Goal: Task Accomplishment & Management: Use online tool/utility

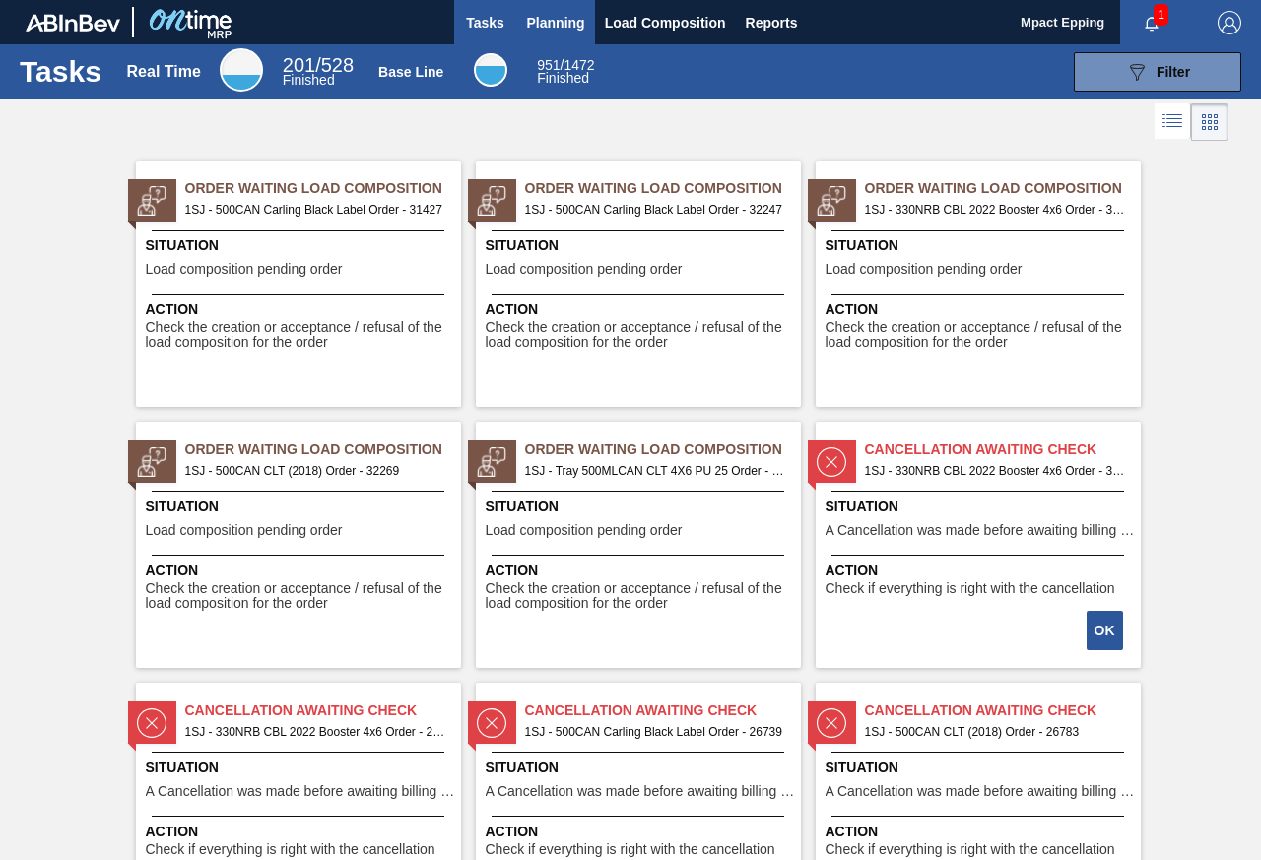
click at [549, 28] on span "Planning" at bounding box center [556, 23] width 58 height 24
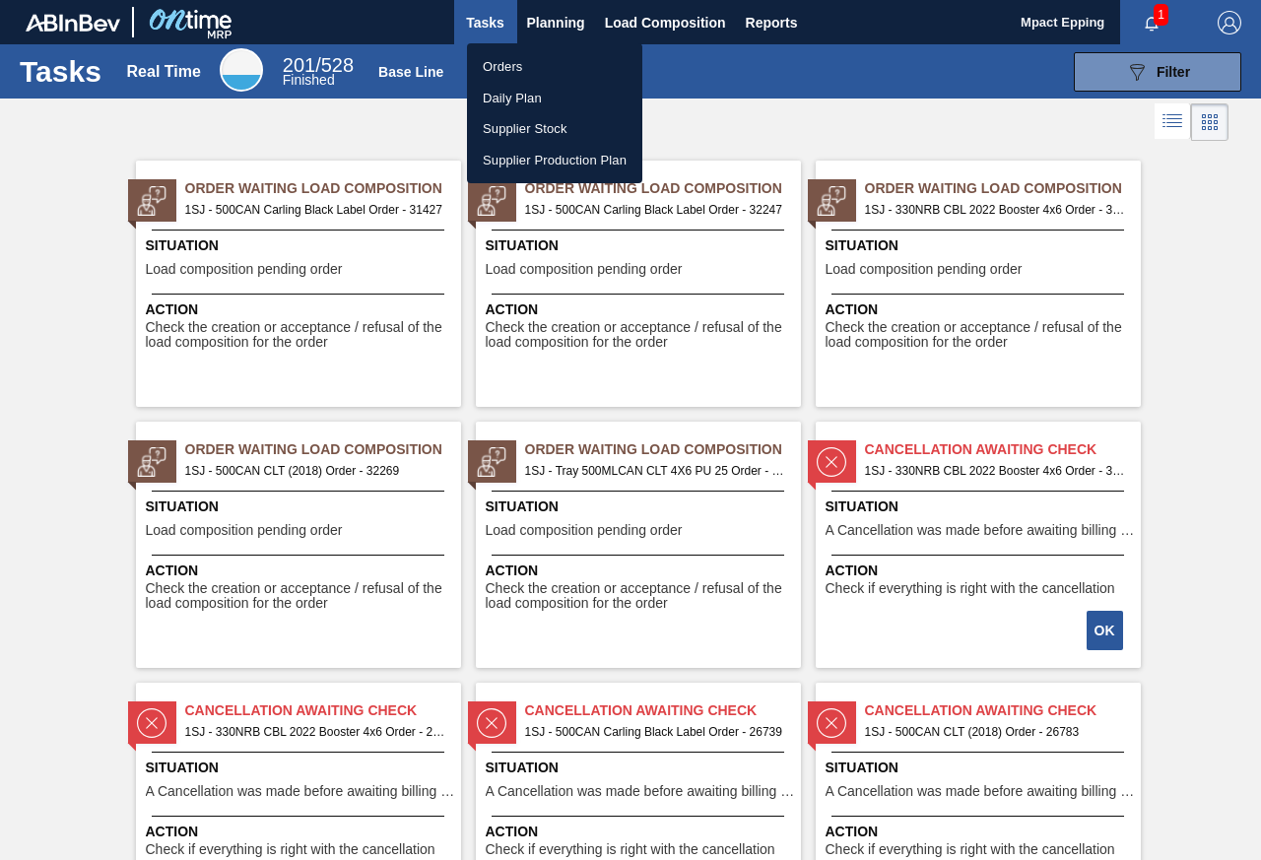
click at [524, 72] on li "Orders" at bounding box center [554, 67] width 175 height 32
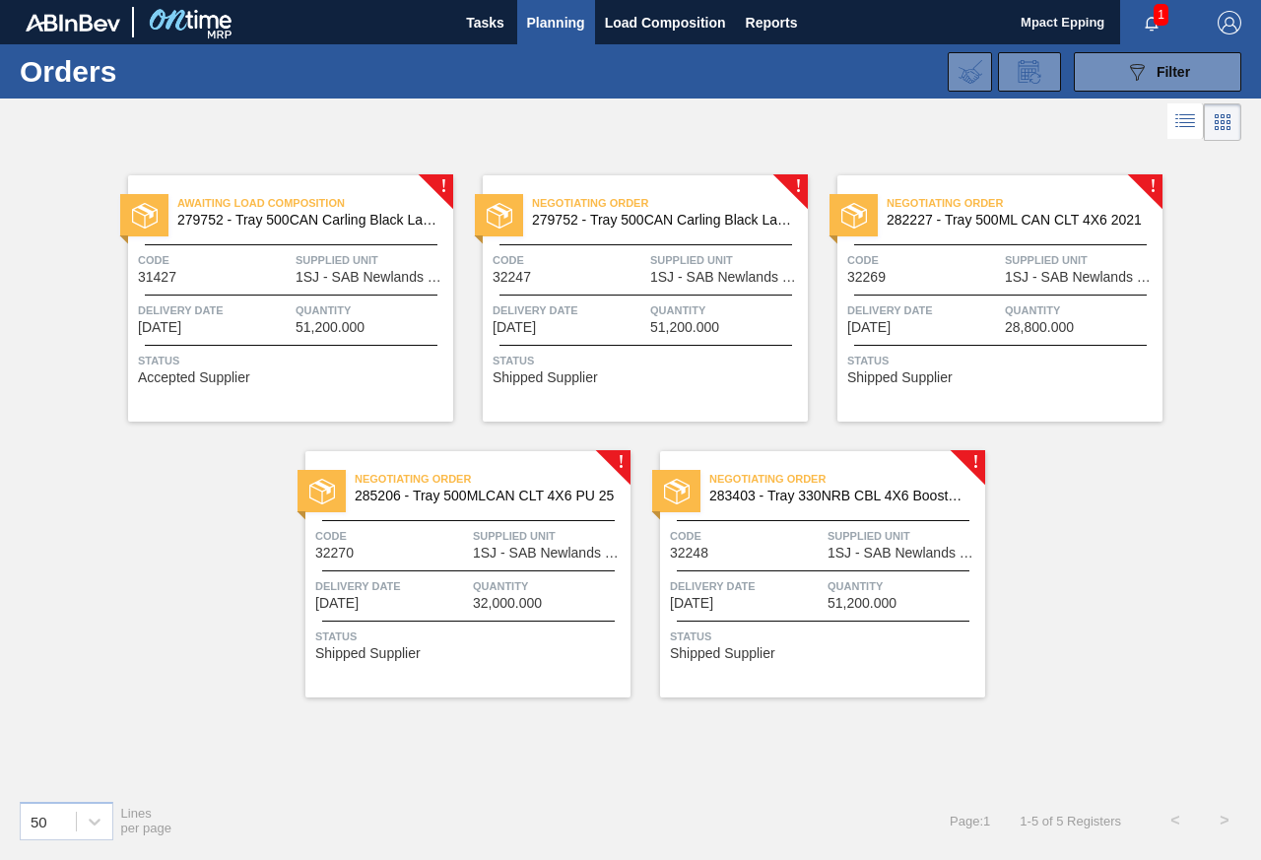
click at [653, 305] on span "Quantity" at bounding box center [726, 310] width 153 height 20
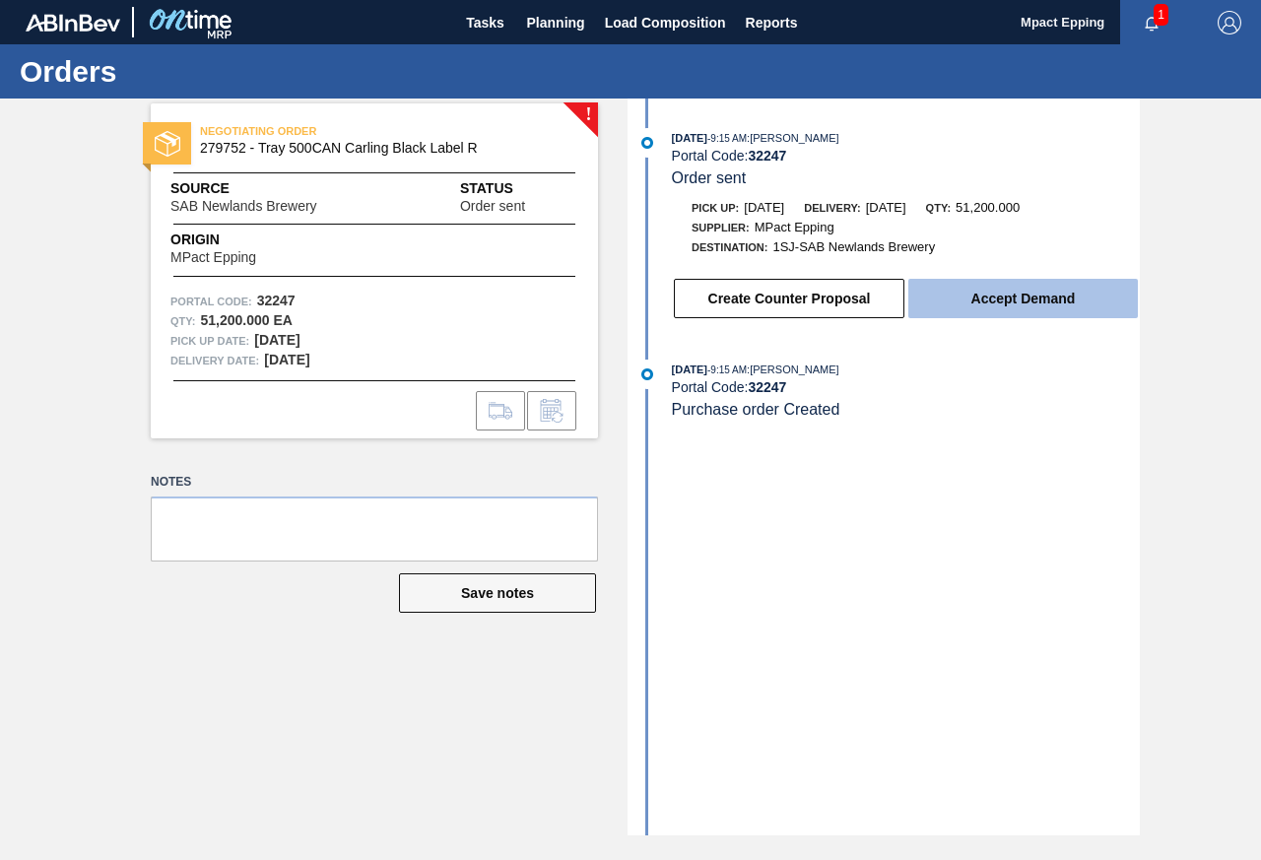
click at [983, 296] on button "Accept Demand" at bounding box center [1022, 298] width 229 height 39
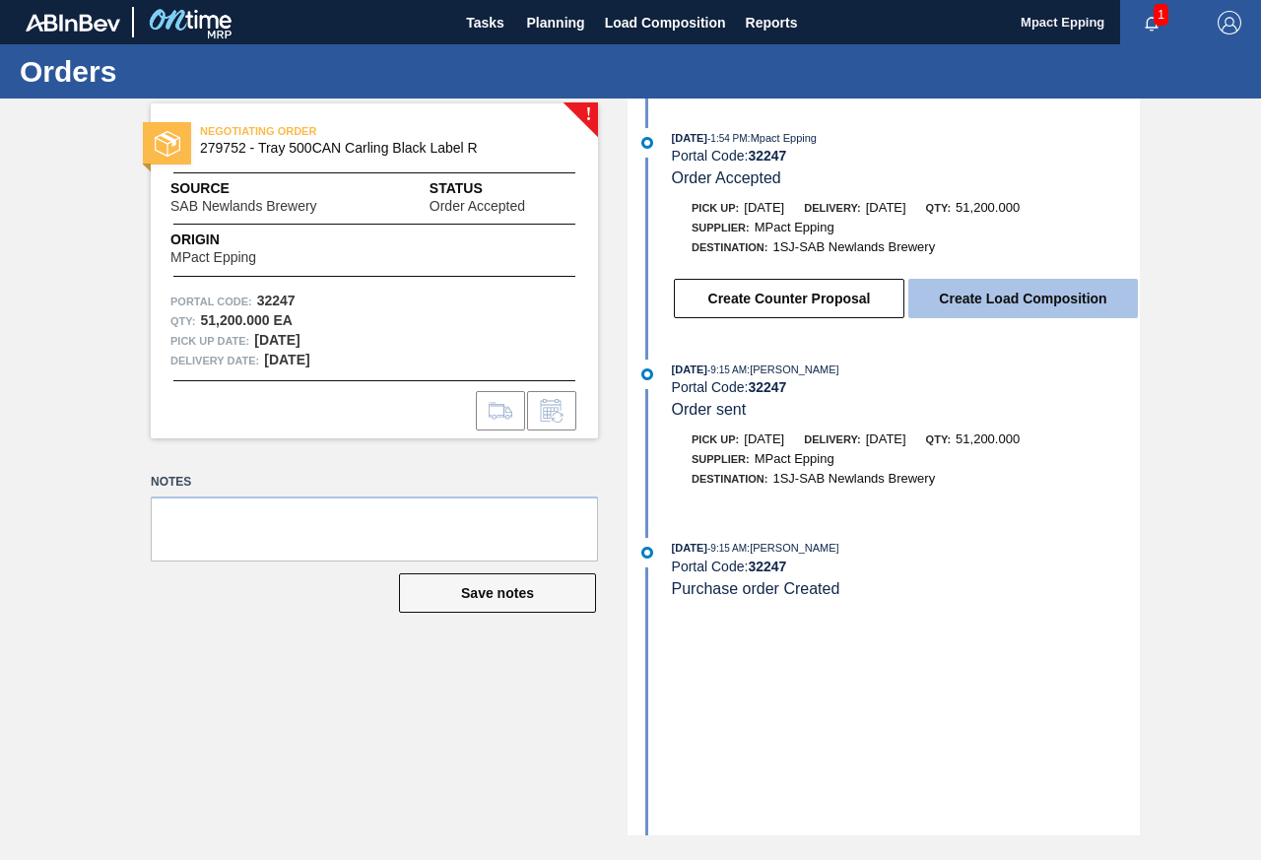
click at [1013, 290] on button "Create Load Composition" at bounding box center [1022, 298] width 229 height 39
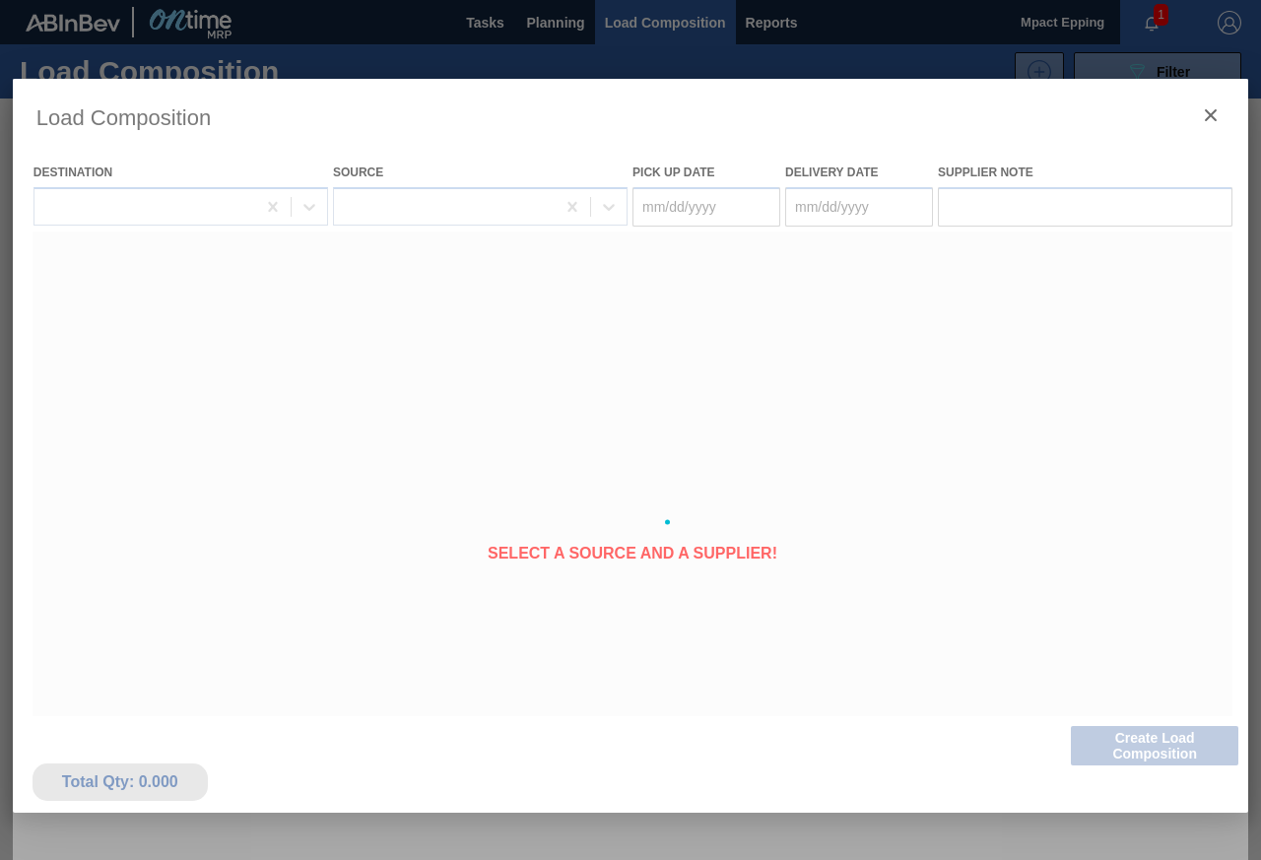
type Date "[DATE]"
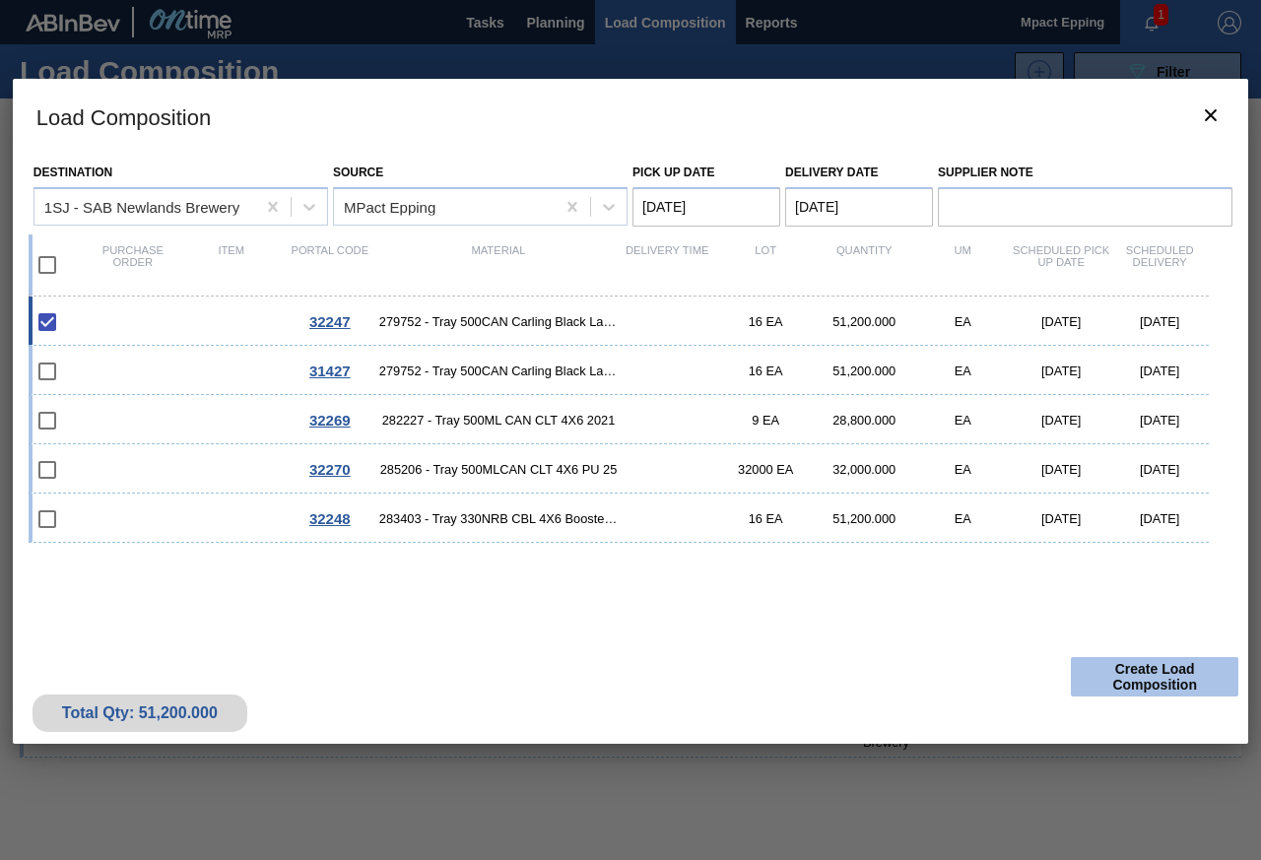
click at [1220, 672] on button "Create Load Composition" at bounding box center [1153, 676] width 167 height 39
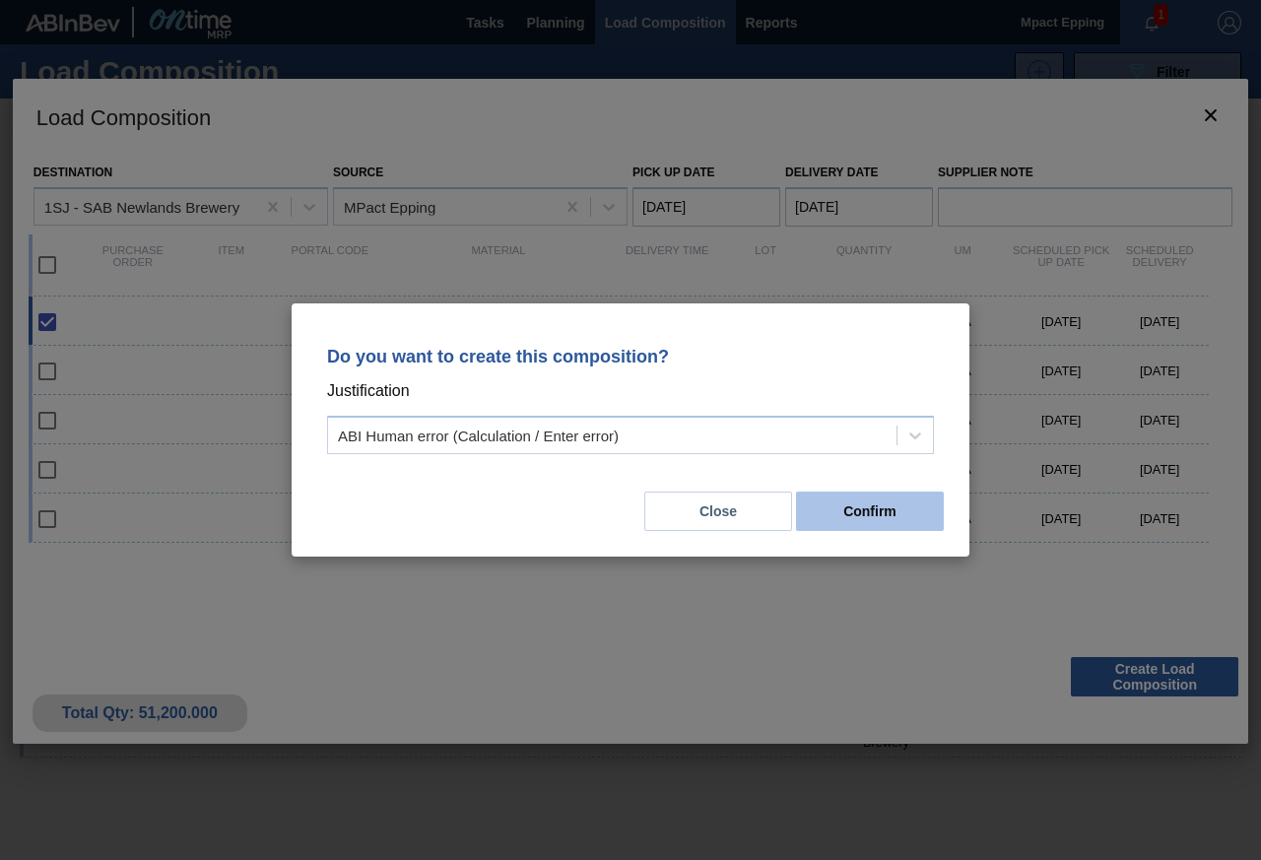
click at [814, 508] on button "Confirm" at bounding box center [870, 510] width 148 height 39
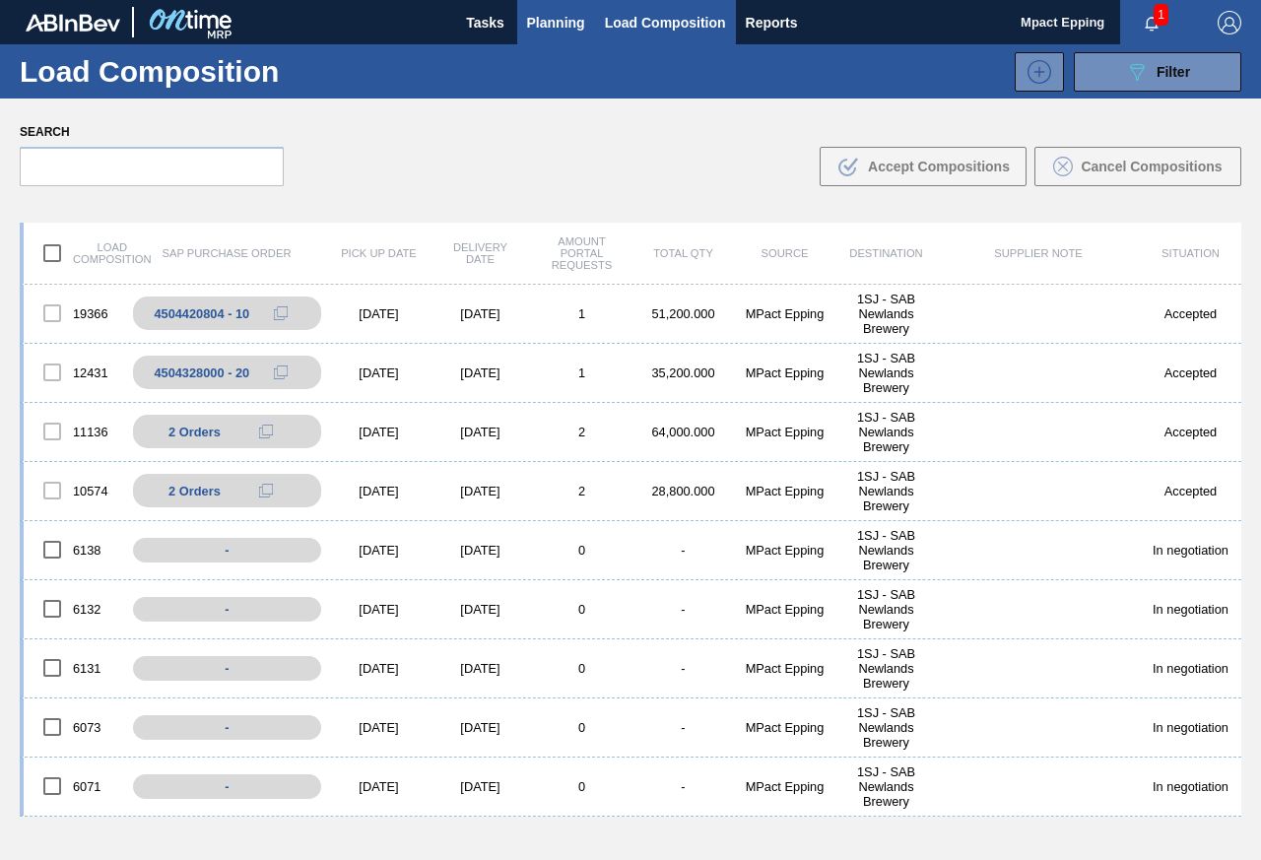
click at [550, 24] on span "Planning" at bounding box center [556, 23] width 58 height 24
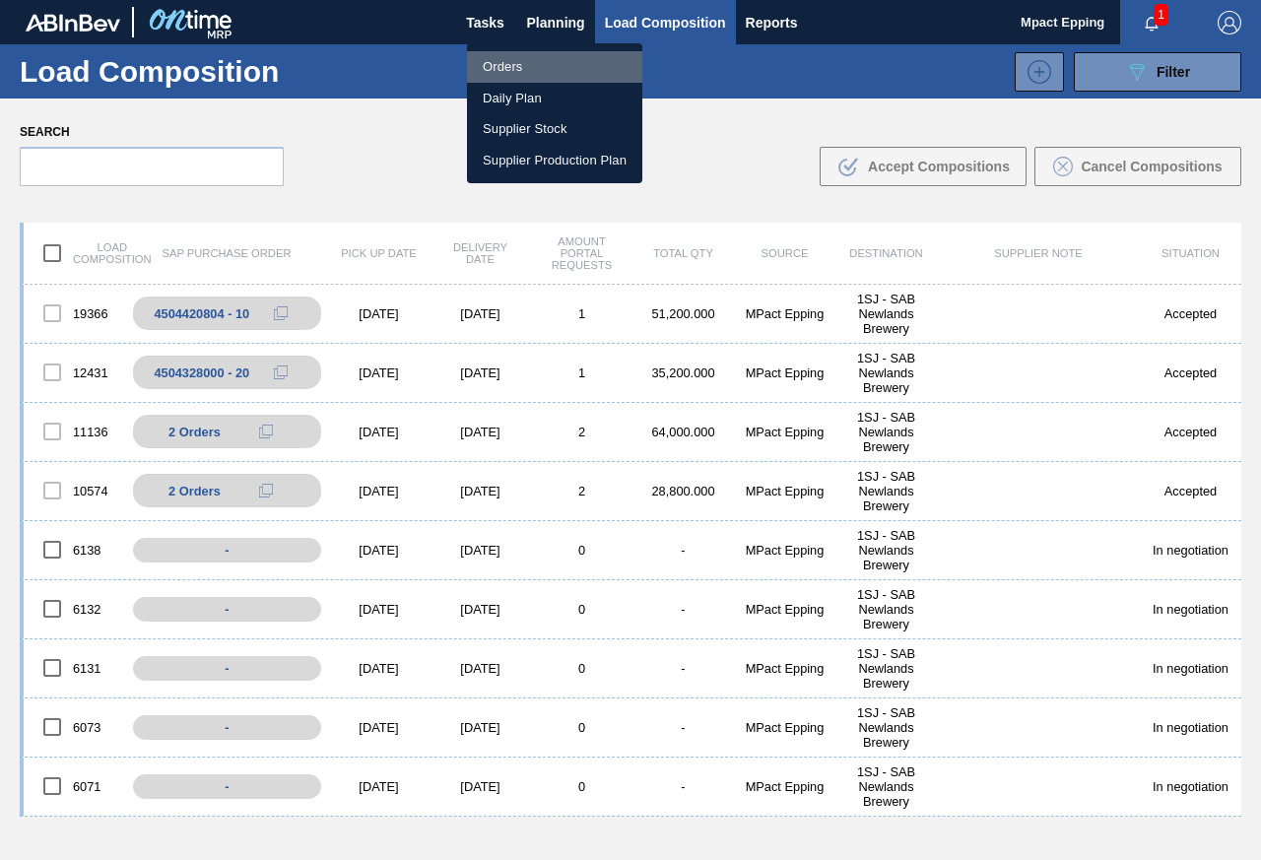
click at [511, 71] on li "Orders" at bounding box center [554, 67] width 175 height 32
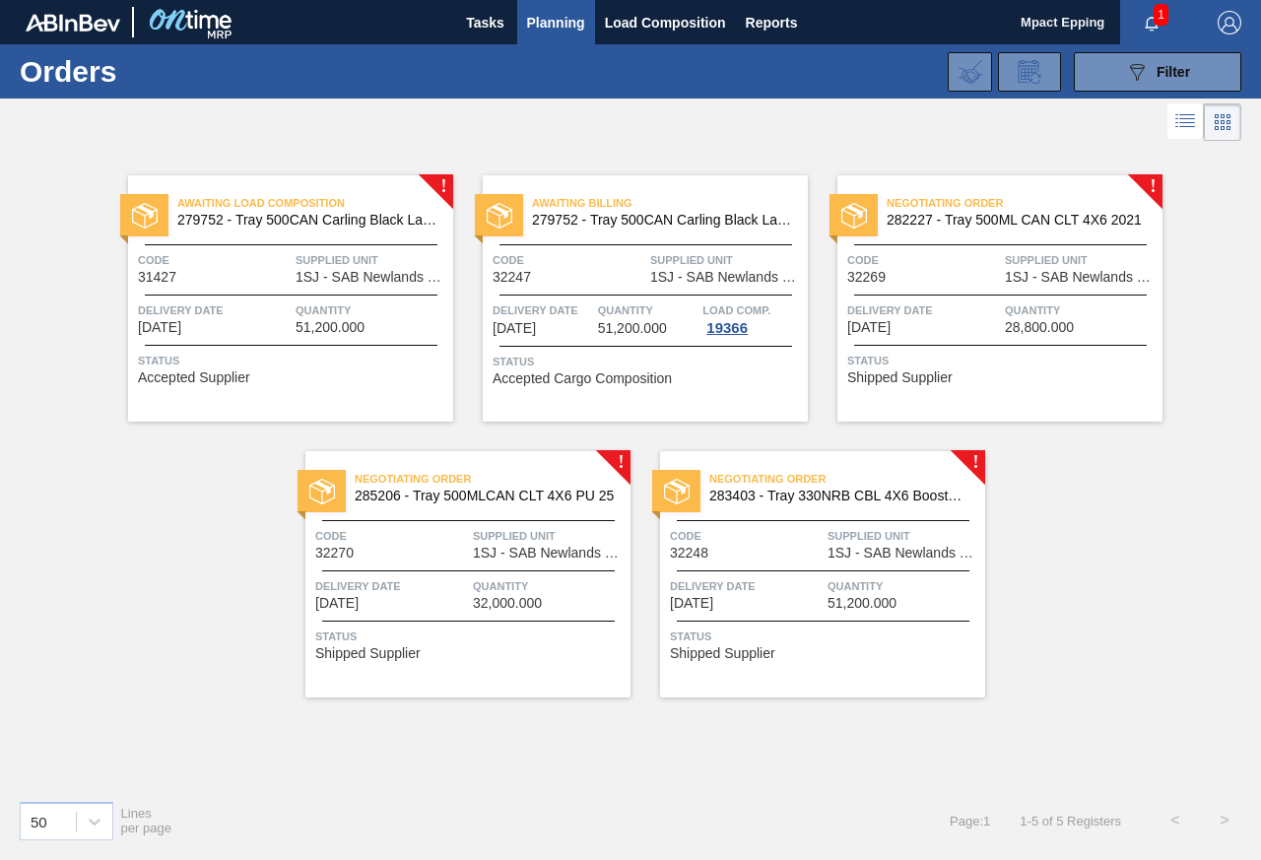
click at [968, 343] on div "Negotiating Order 282227 - Tray 500ML CAN CLT 4X6 2021 Code 32269 Supplied Unit…" at bounding box center [999, 298] width 325 height 246
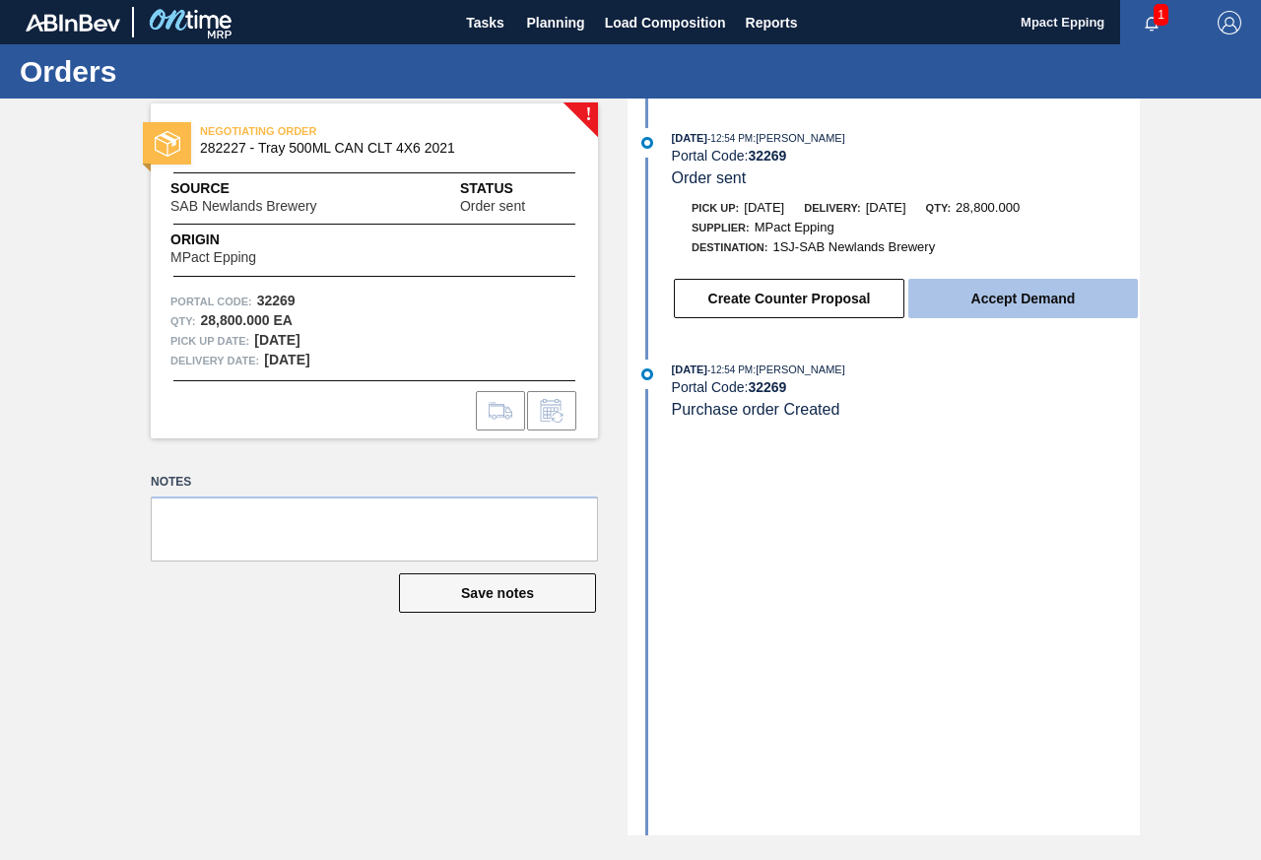
click at [1003, 297] on button "Accept Demand" at bounding box center [1022, 298] width 229 height 39
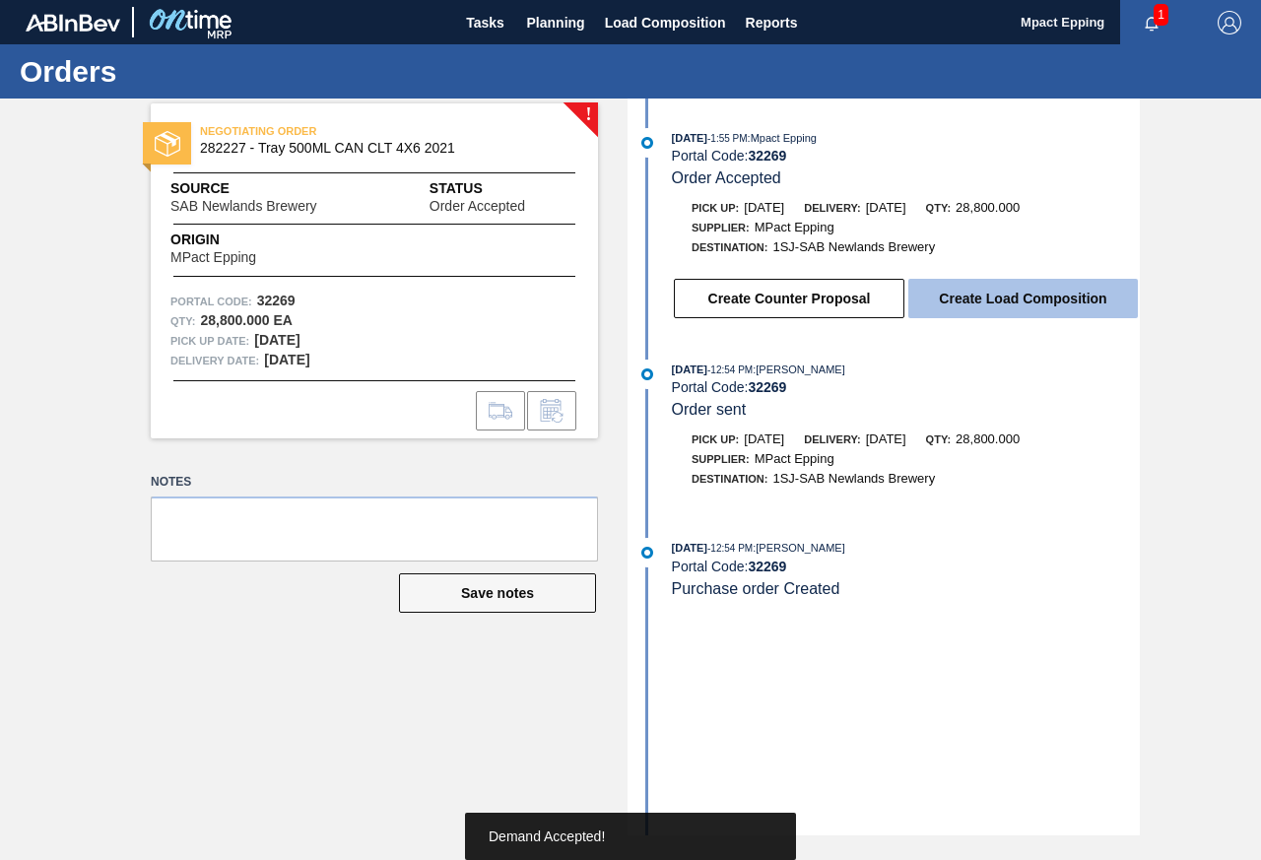
click at [1003, 297] on button "Create Load Composition" at bounding box center [1022, 298] width 229 height 39
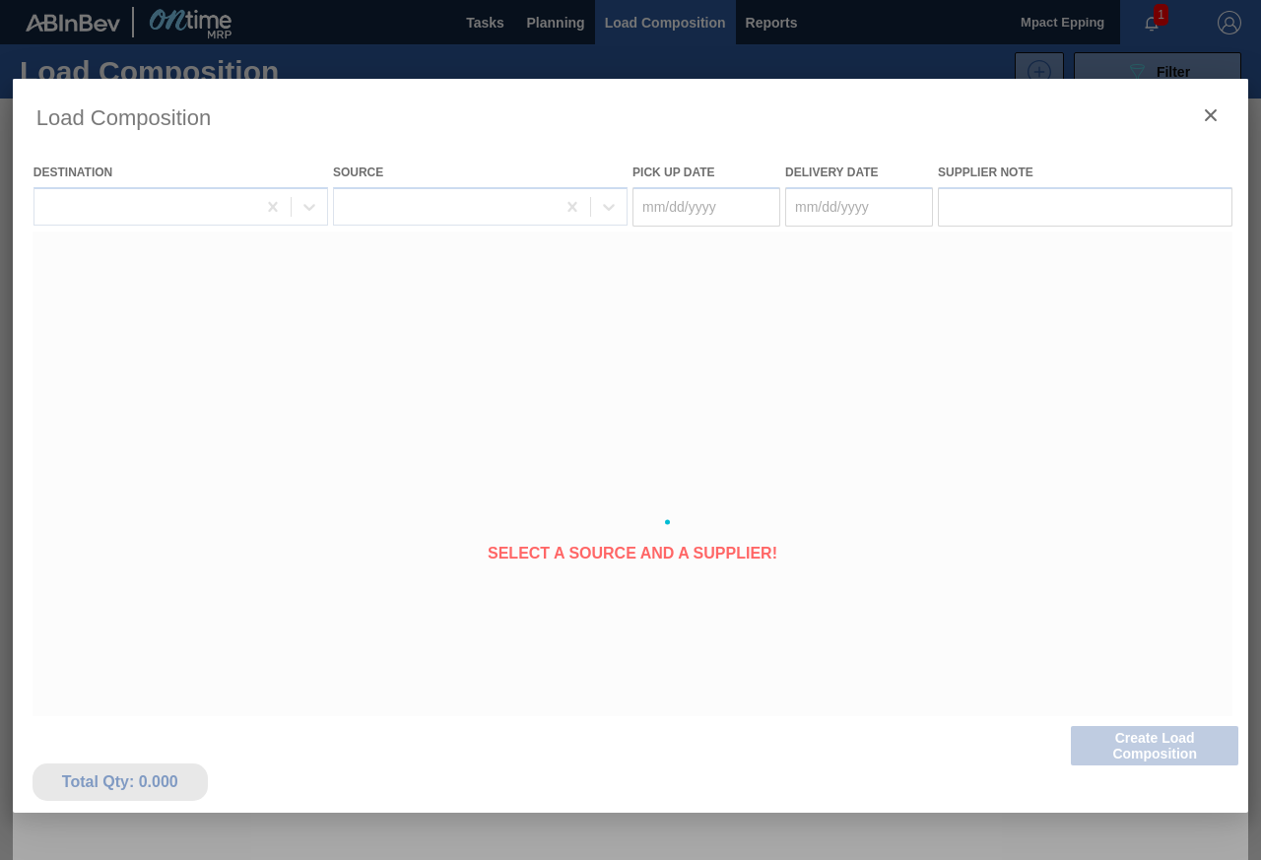
type Date "[DATE]"
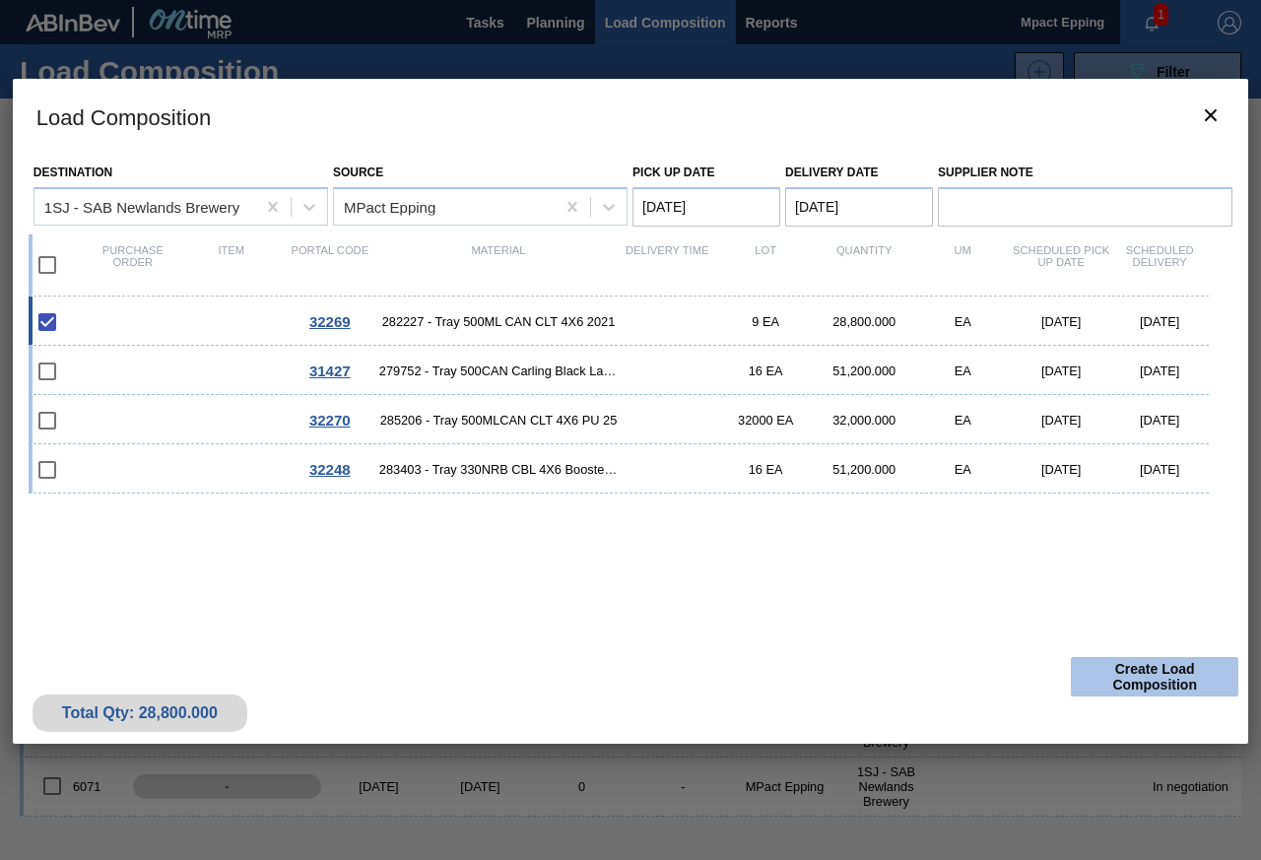
click at [1152, 675] on button "Create Load Composition" at bounding box center [1153, 676] width 167 height 39
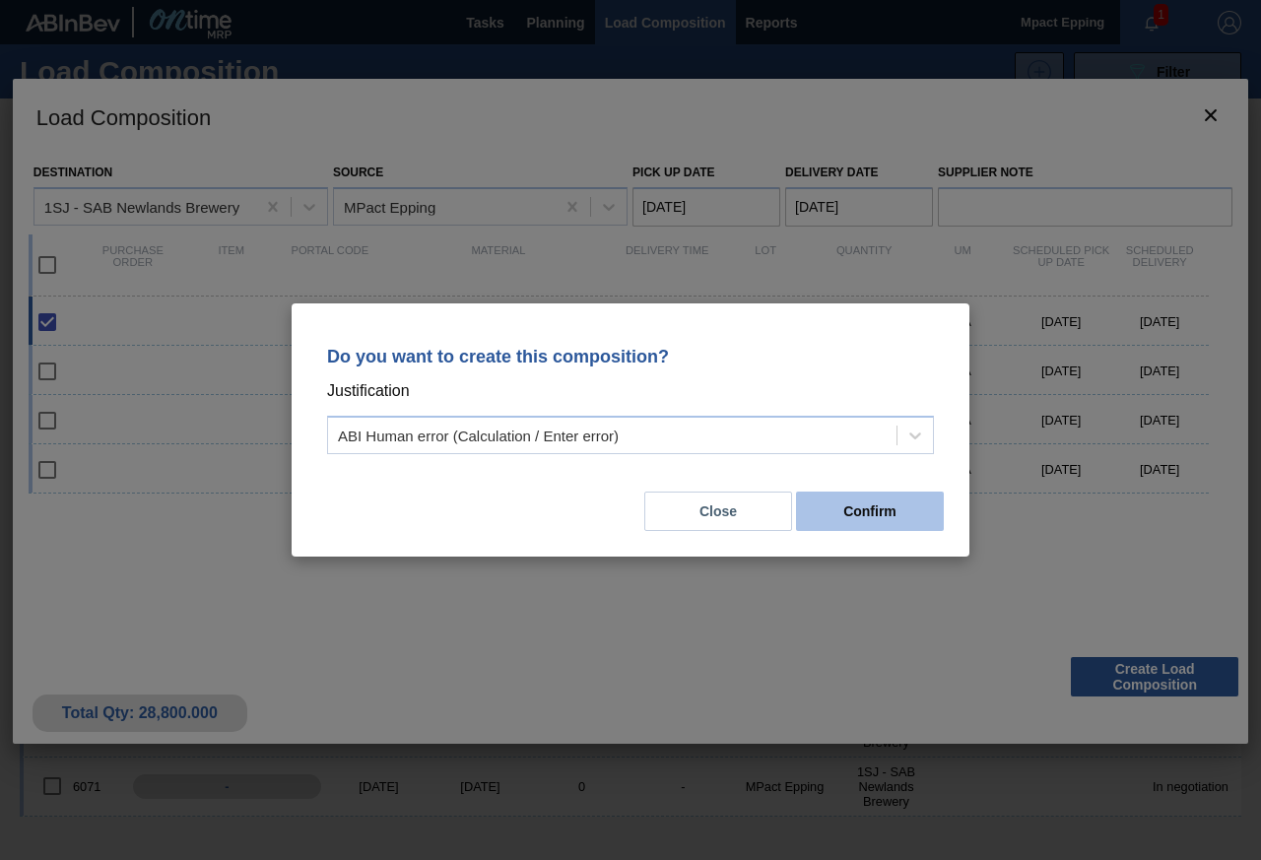
click at [893, 507] on button "Confirm" at bounding box center [870, 510] width 148 height 39
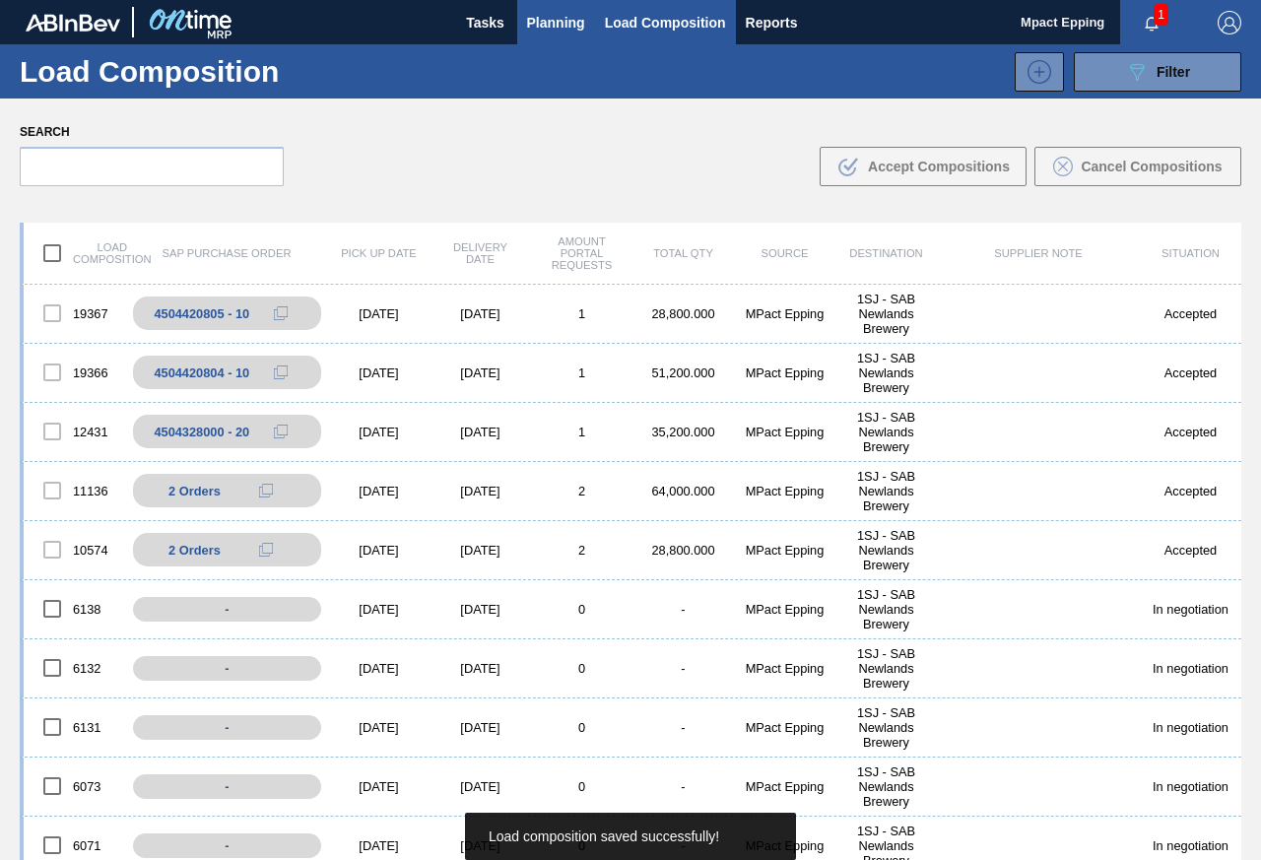
click at [557, 27] on span "Planning" at bounding box center [556, 23] width 58 height 24
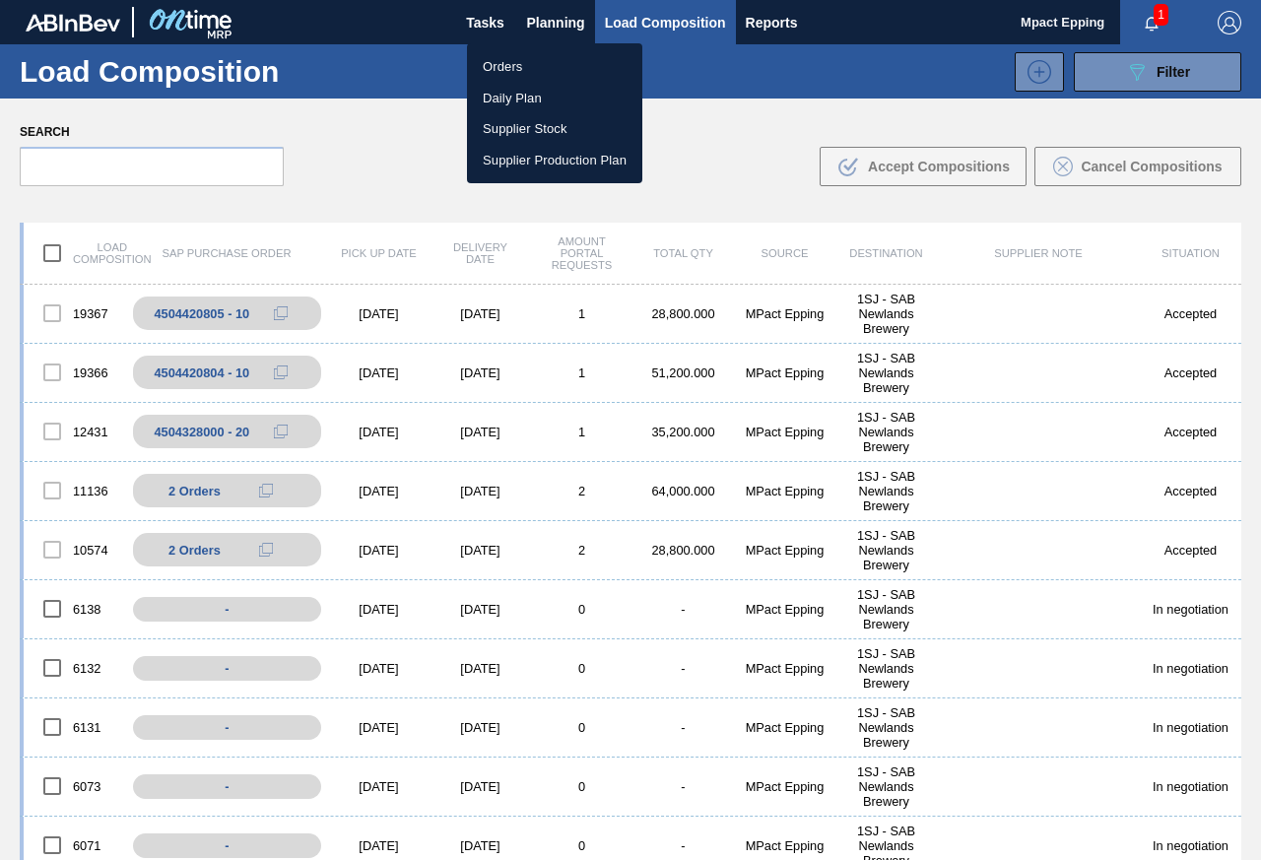
click at [510, 62] on li "Orders" at bounding box center [554, 67] width 175 height 32
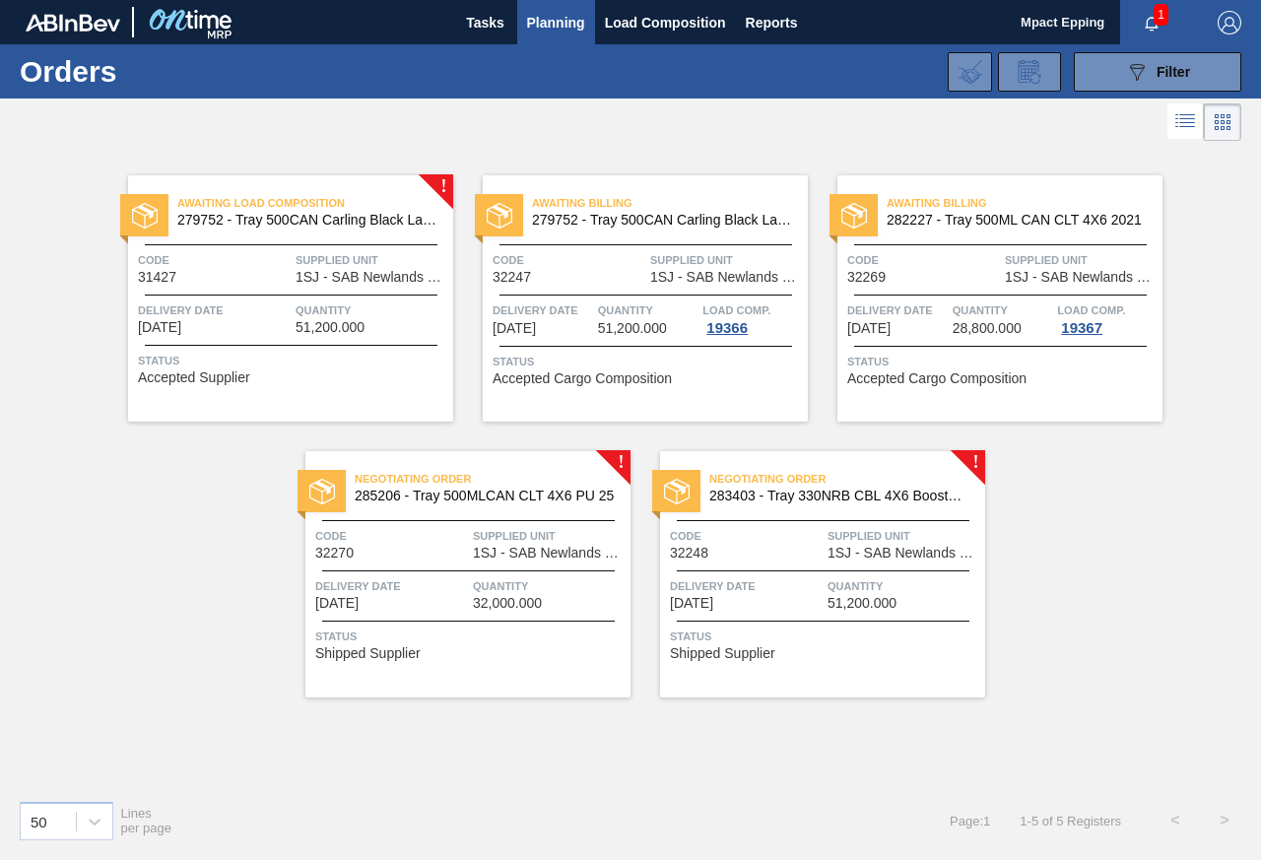
click at [380, 587] on span "Delivery Date" at bounding box center [391, 586] width 153 height 20
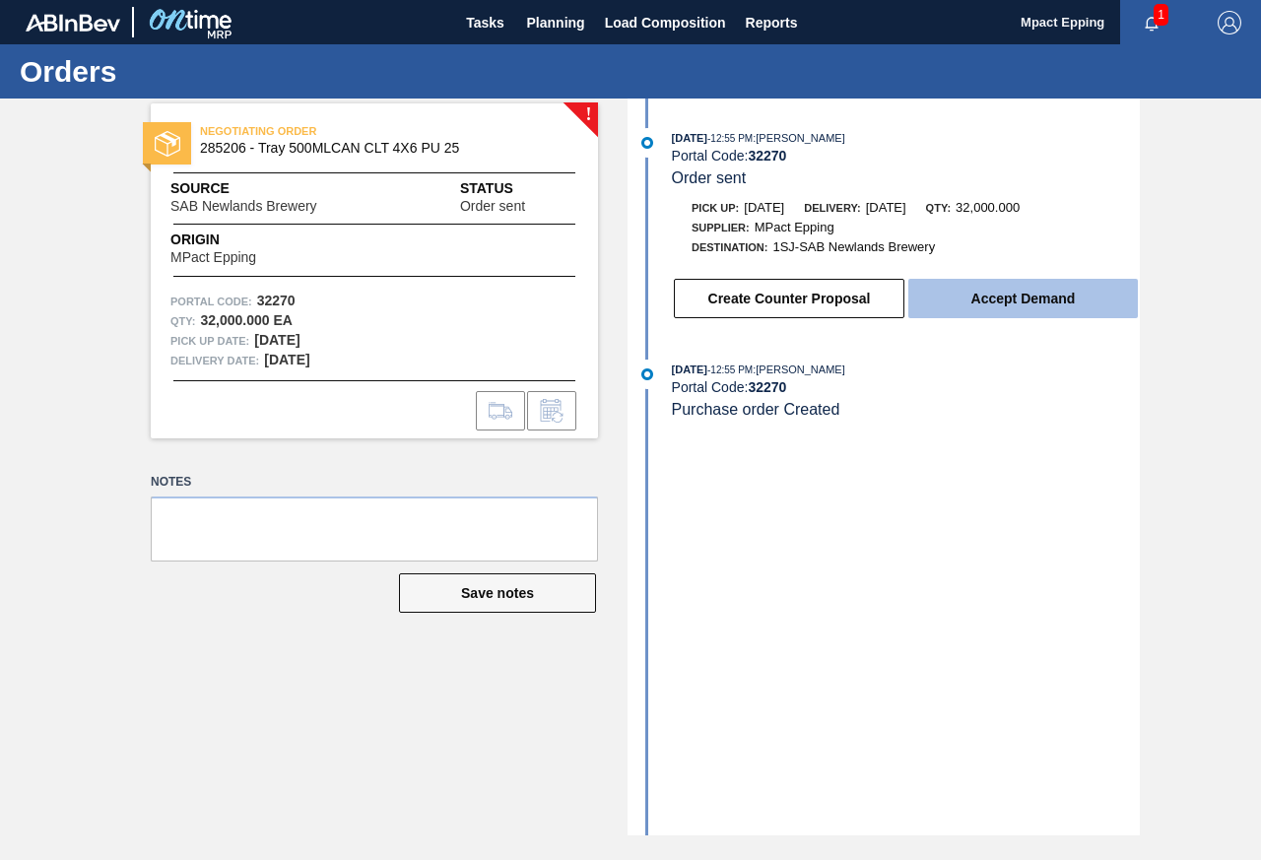
click at [1027, 297] on button "Accept Demand" at bounding box center [1022, 298] width 229 height 39
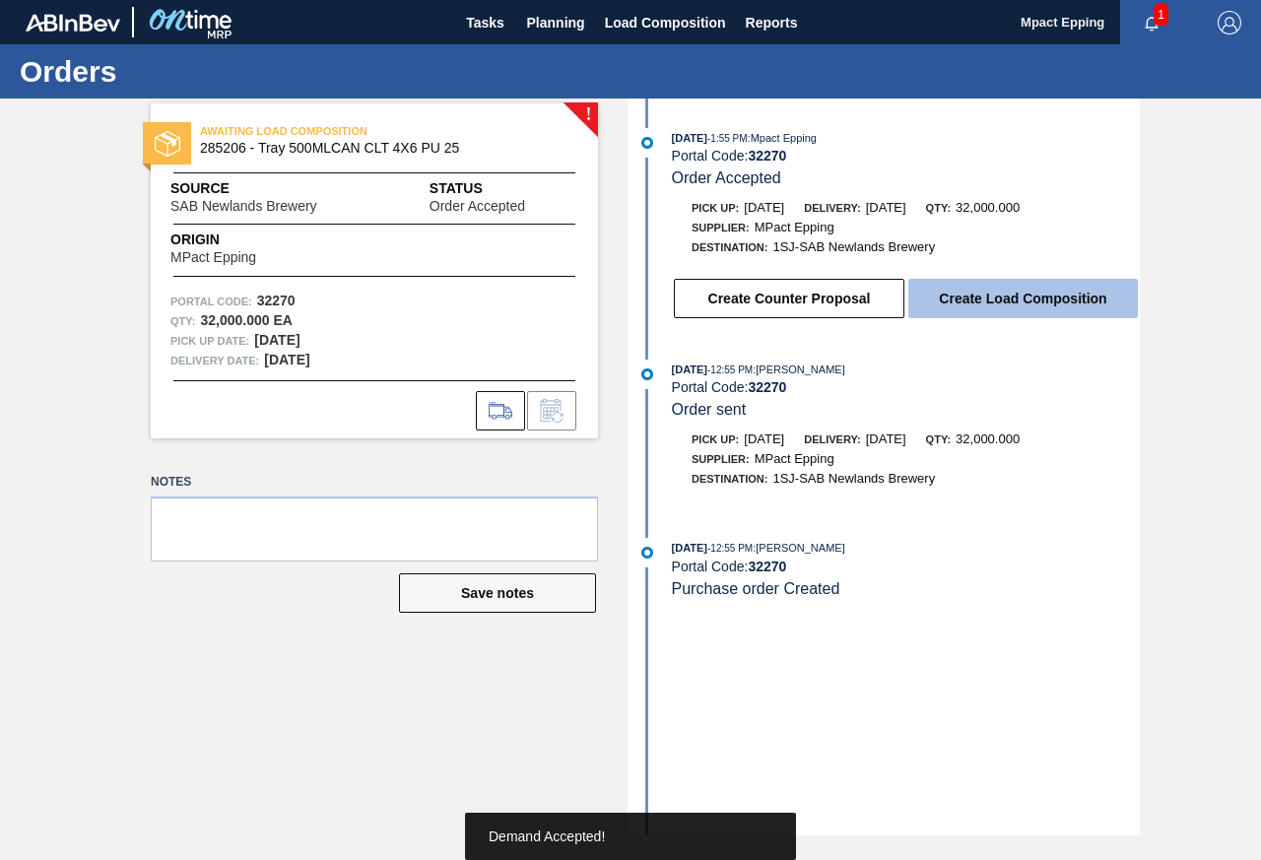
click at [1013, 300] on button "Create Load Composition" at bounding box center [1022, 298] width 229 height 39
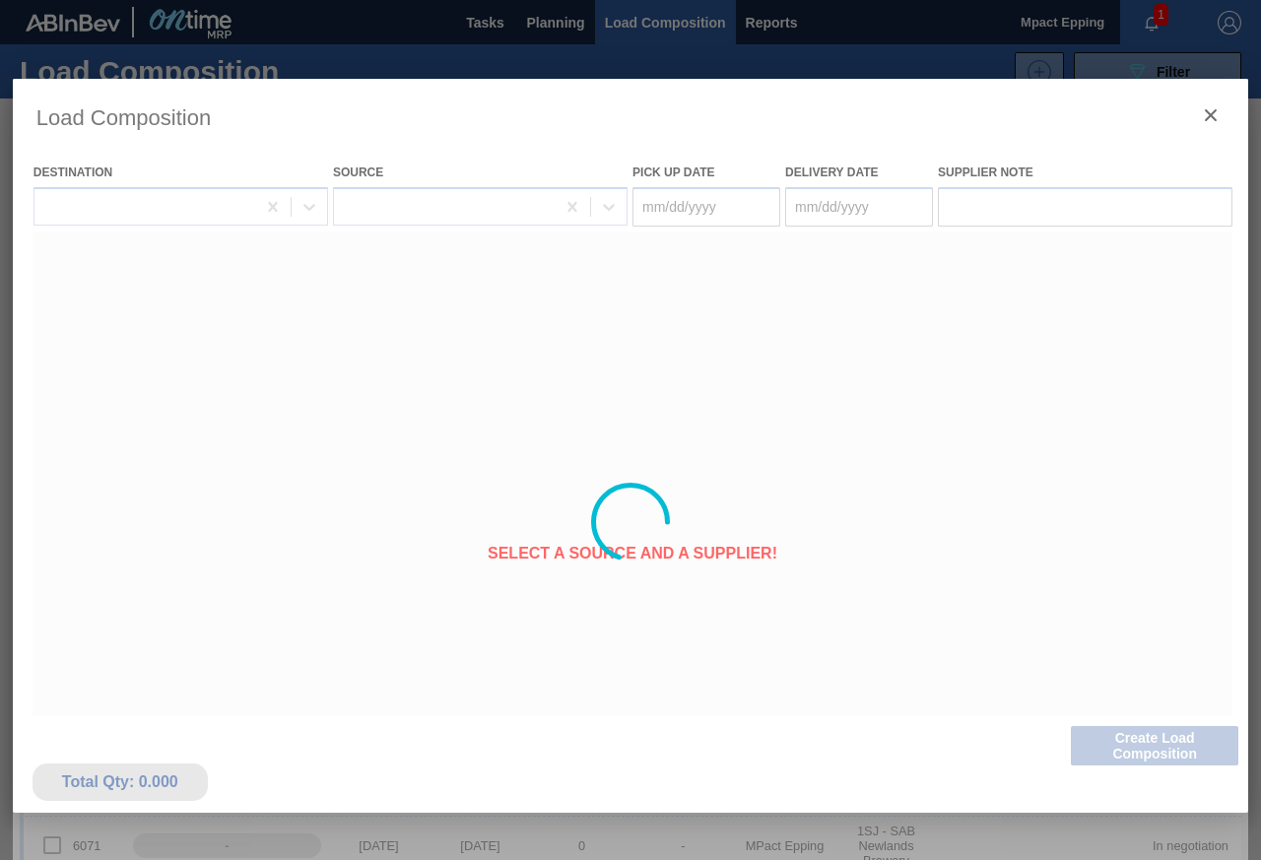
type Date "[DATE]"
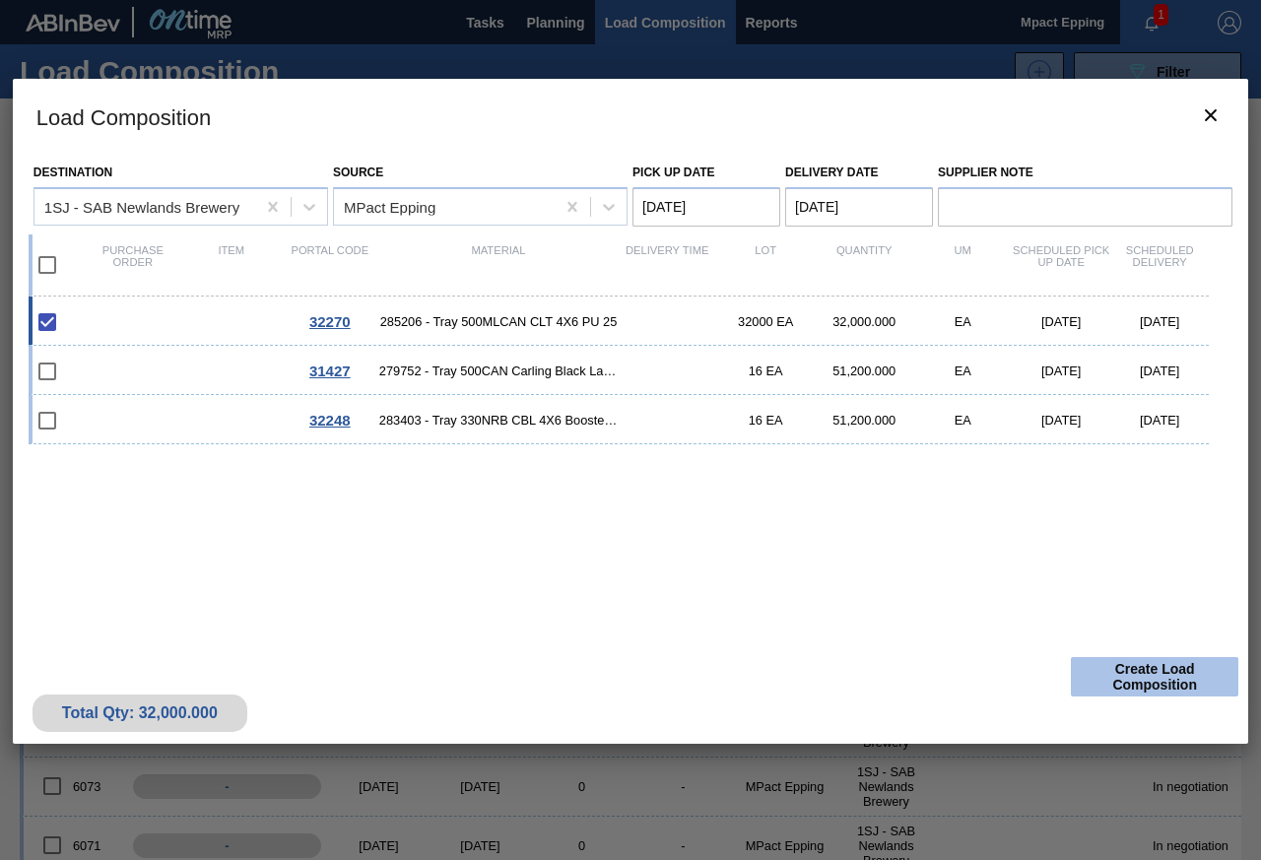
click at [1134, 677] on button "Create Load Composition" at bounding box center [1153, 676] width 167 height 39
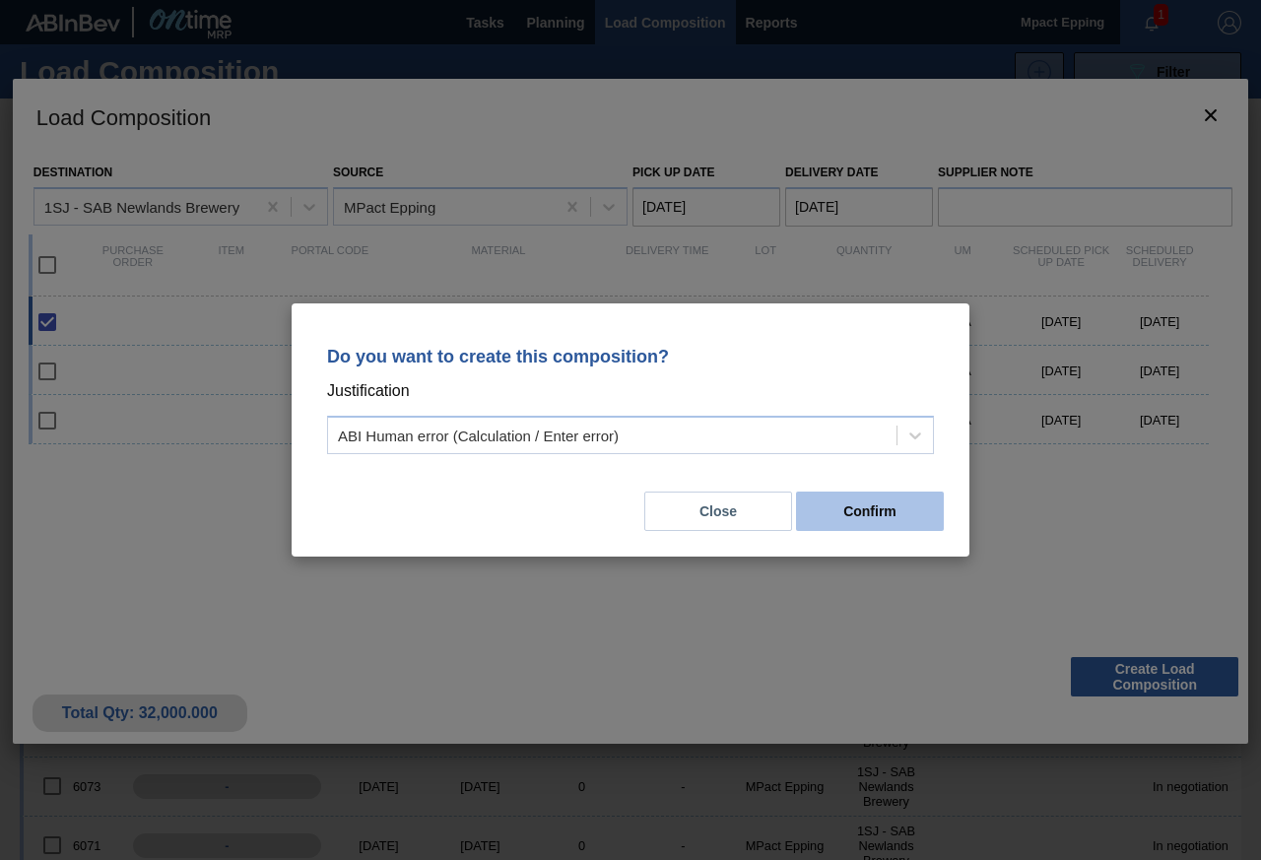
click at [890, 494] on button "Confirm" at bounding box center [870, 510] width 148 height 39
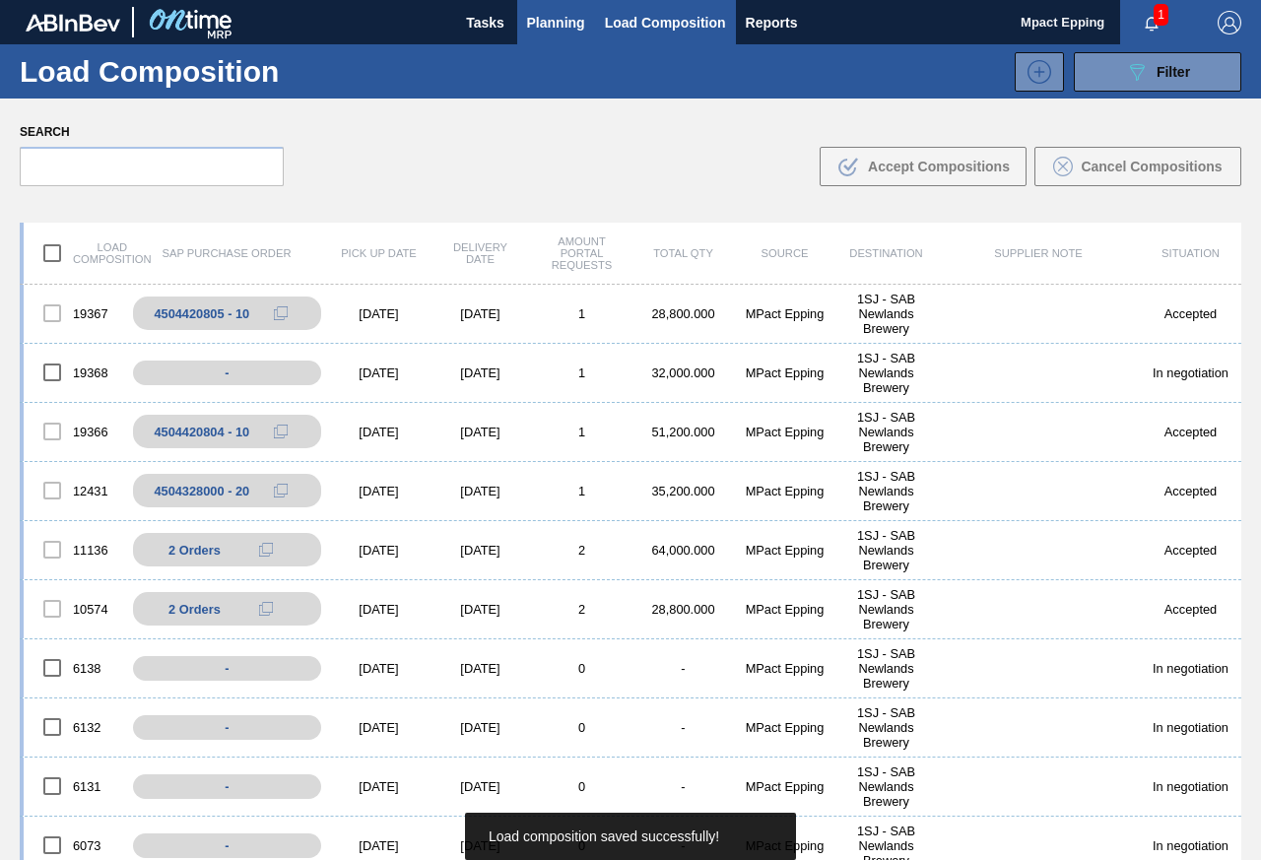
click at [552, 28] on span "Planning" at bounding box center [556, 23] width 58 height 24
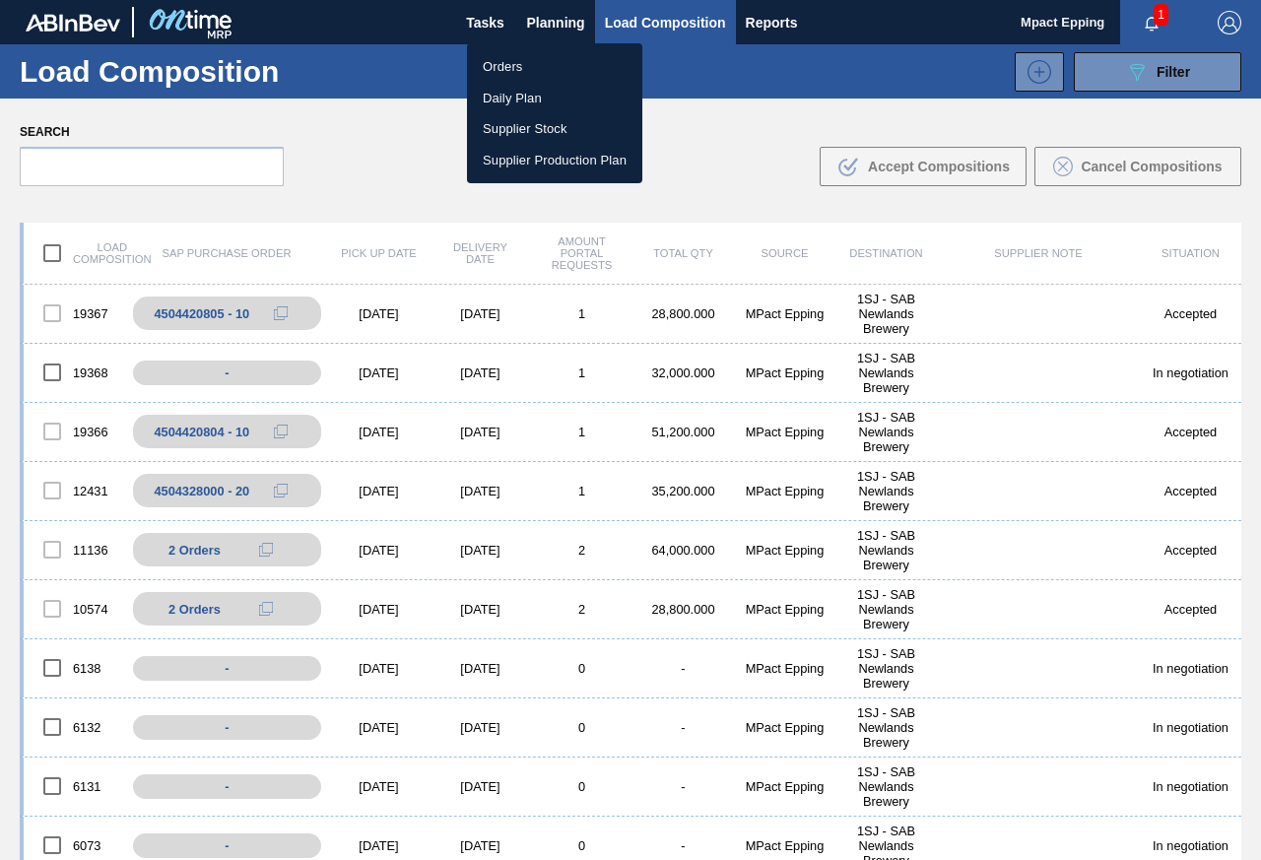
click at [492, 59] on li "Orders" at bounding box center [554, 67] width 175 height 32
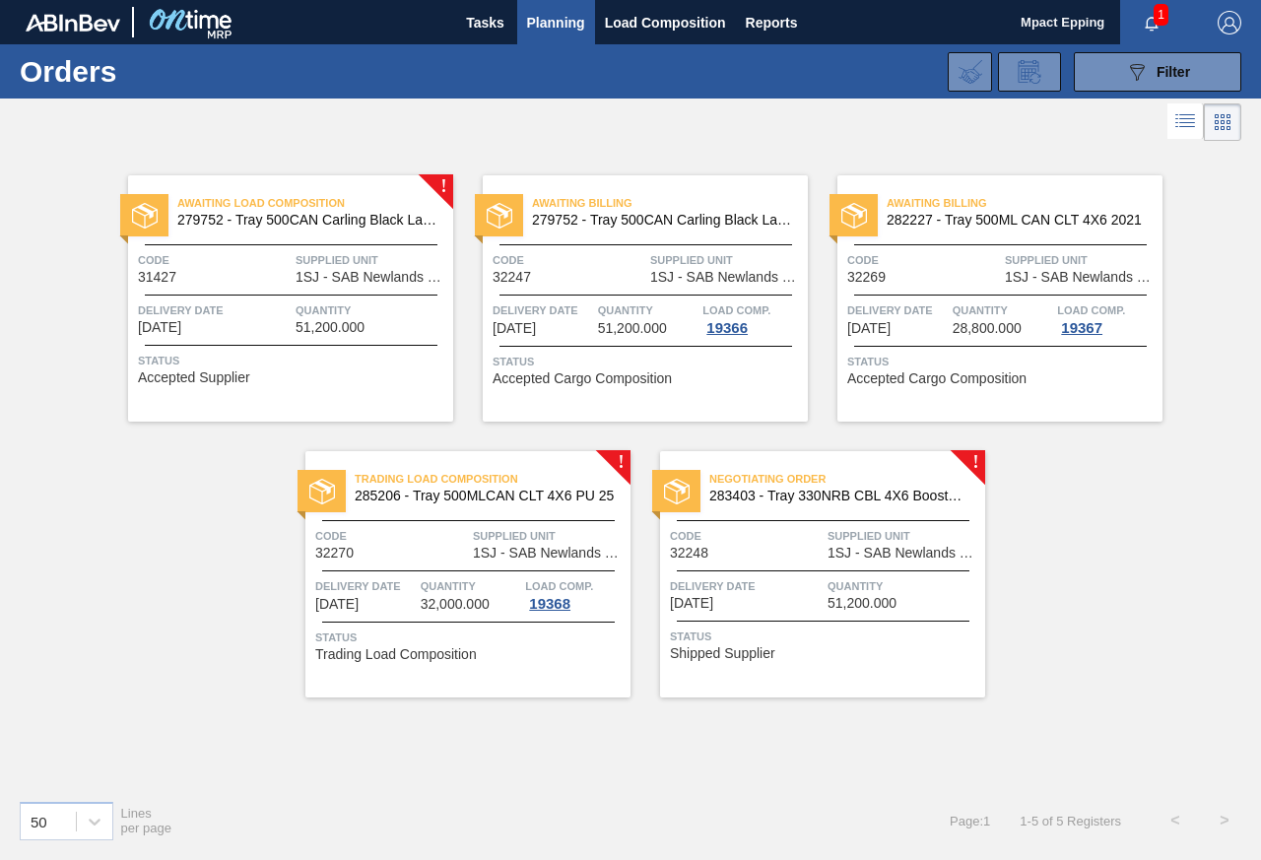
click at [756, 578] on span "Delivery Date" at bounding box center [746, 586] width 153 height 20
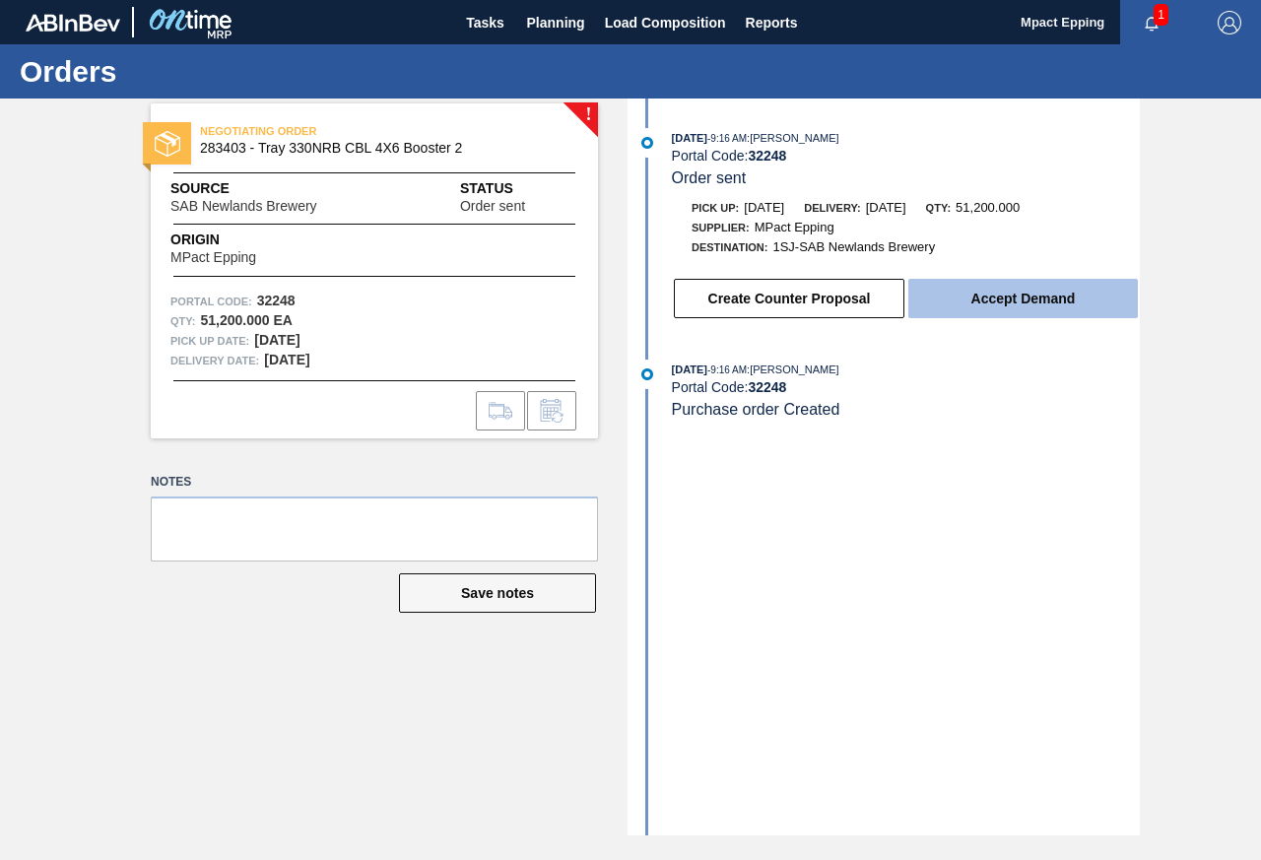
click at [948, 304] on button "Accept Demand" at bounding box center [1022, 298] width 229 height 39
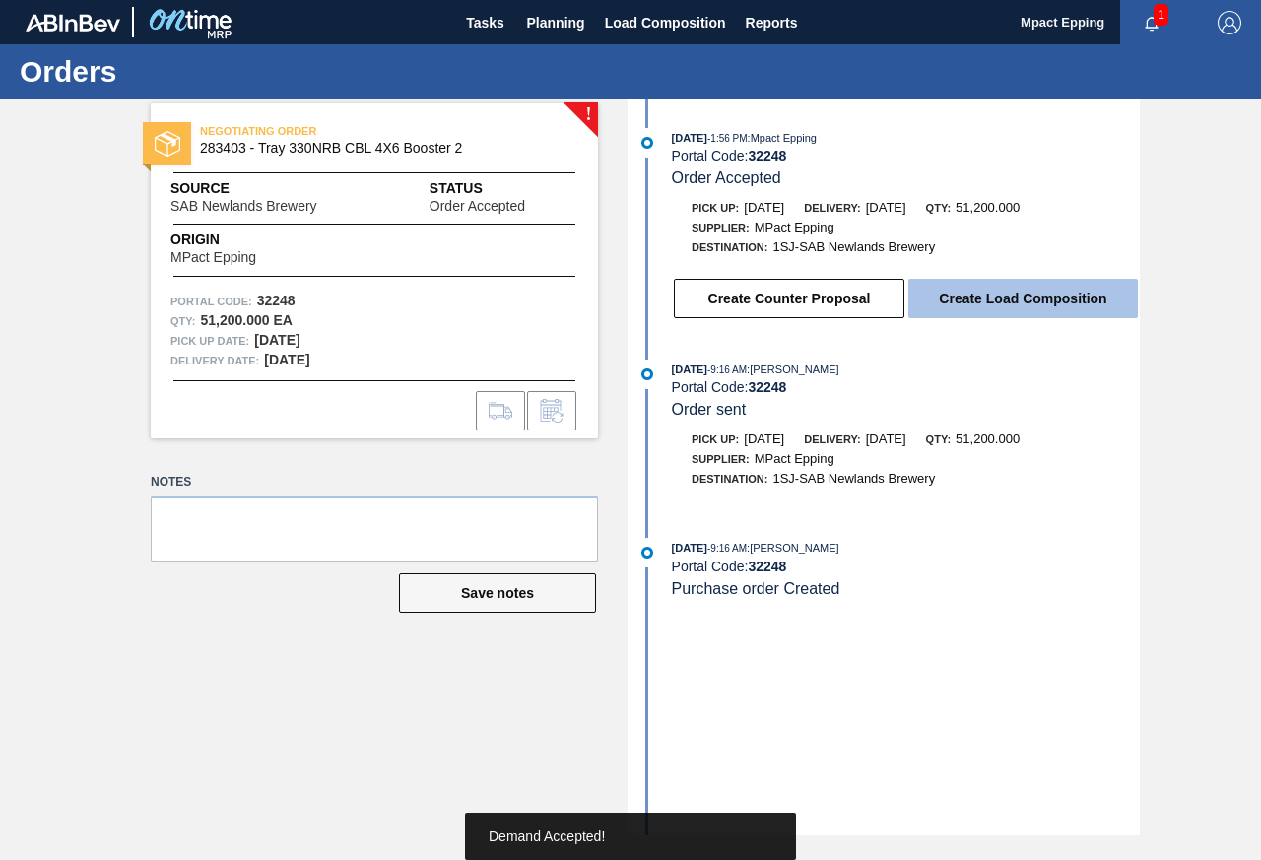
click at [988, 299] on button "Create Load Composition" at bounding box center [1022, 298] width 229 height 39
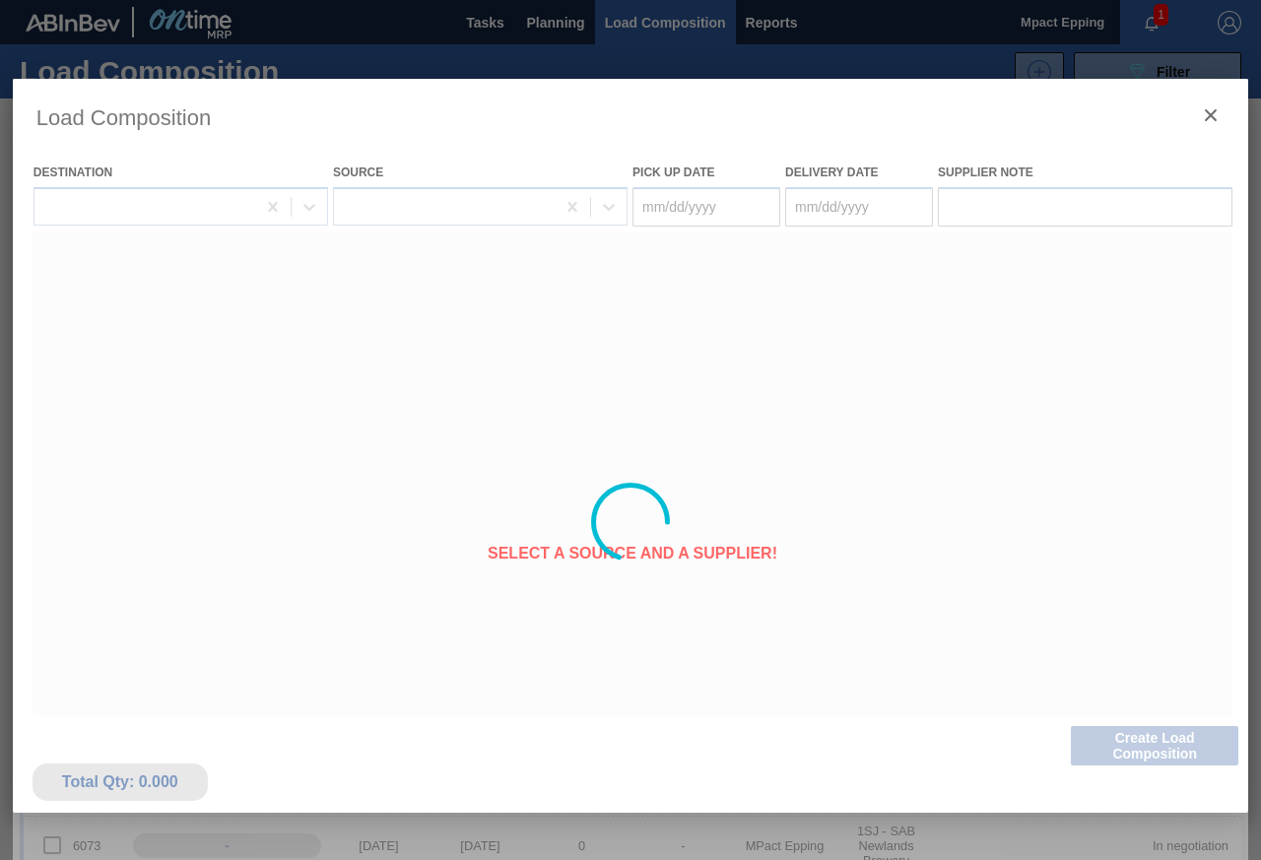
type Date "[DATE]"
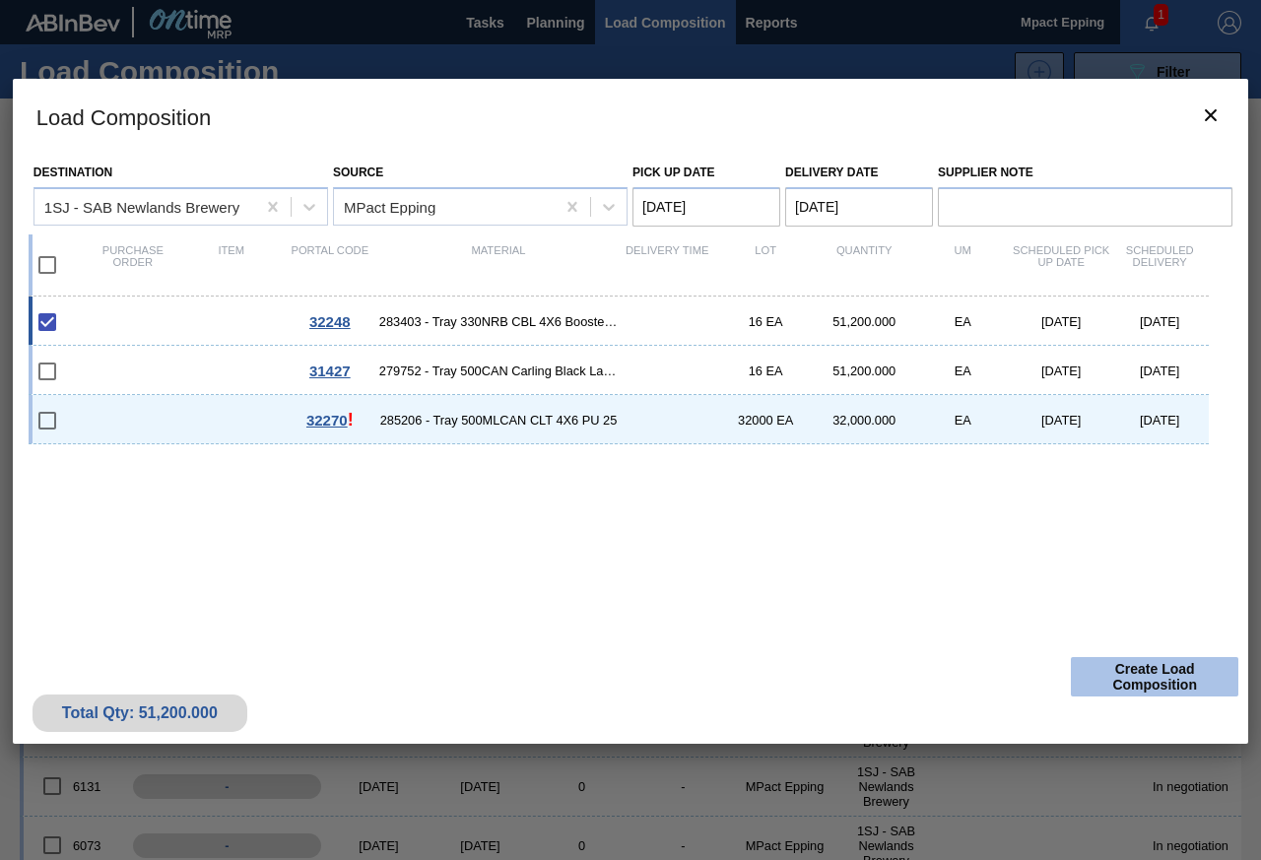
click at [1135, 669] on button "Create Load Composition" at bounding box center [1153, 676] width 167 height 39
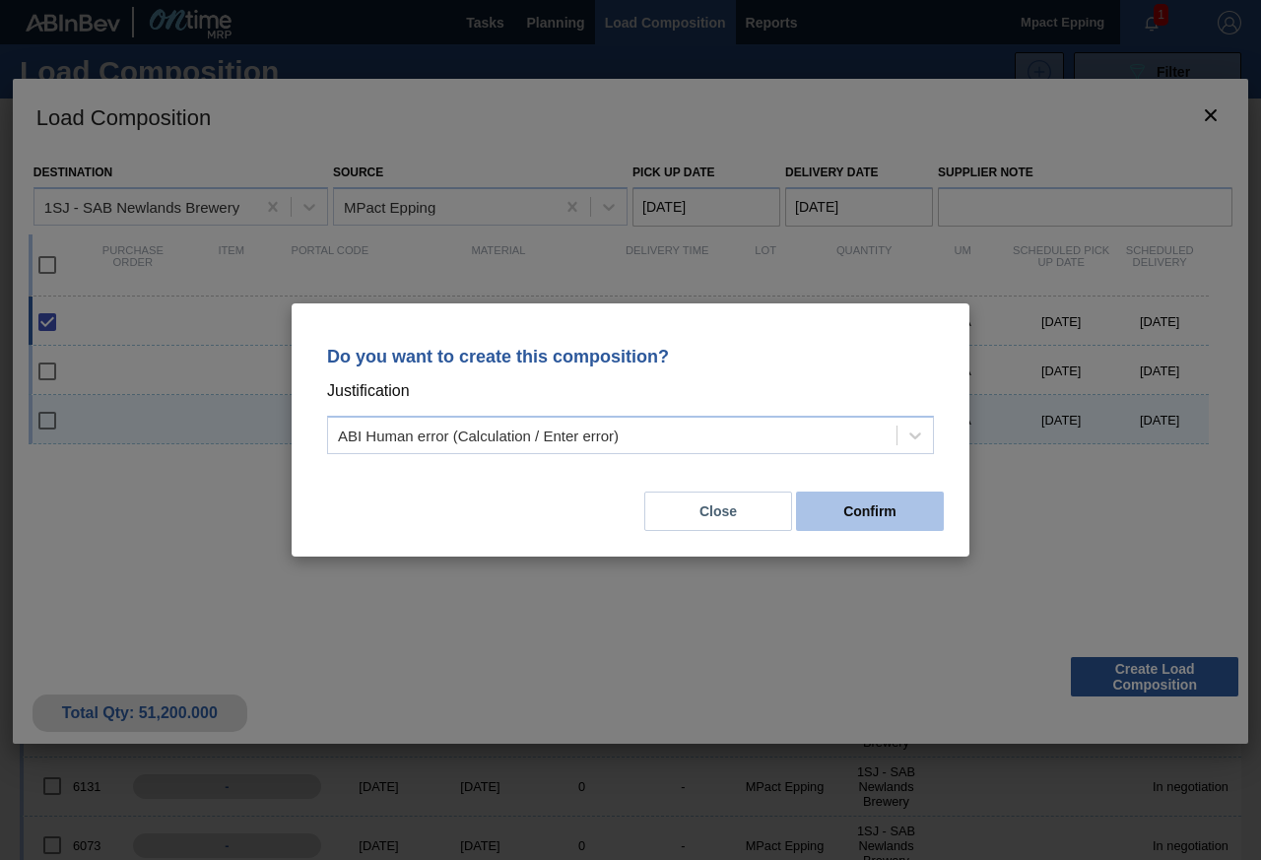
click at [853, 508] on button "Confirm" at bounding box center [870, 510] width 148 height 39
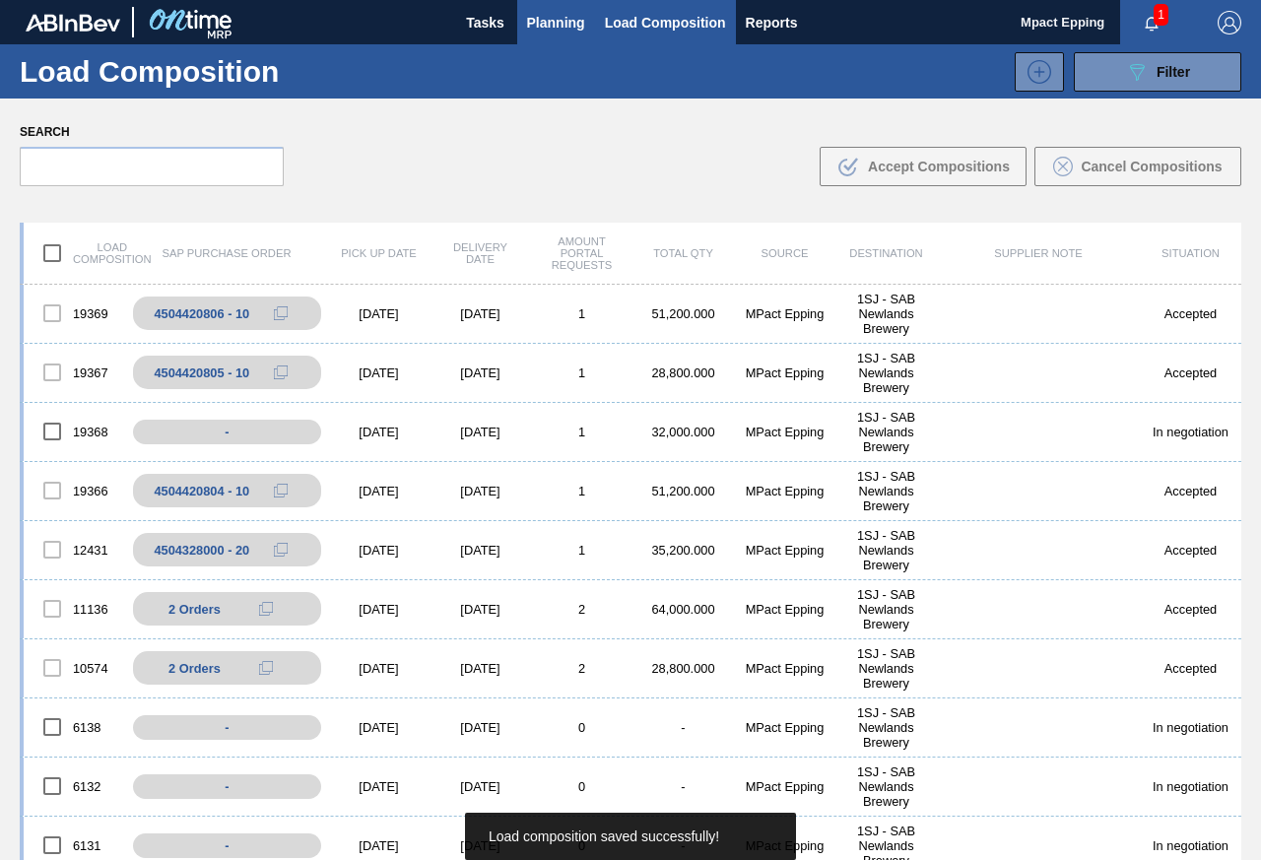
click at [538, 26] on span "Planning" at bounding box center [556, 23] width 58 height 24
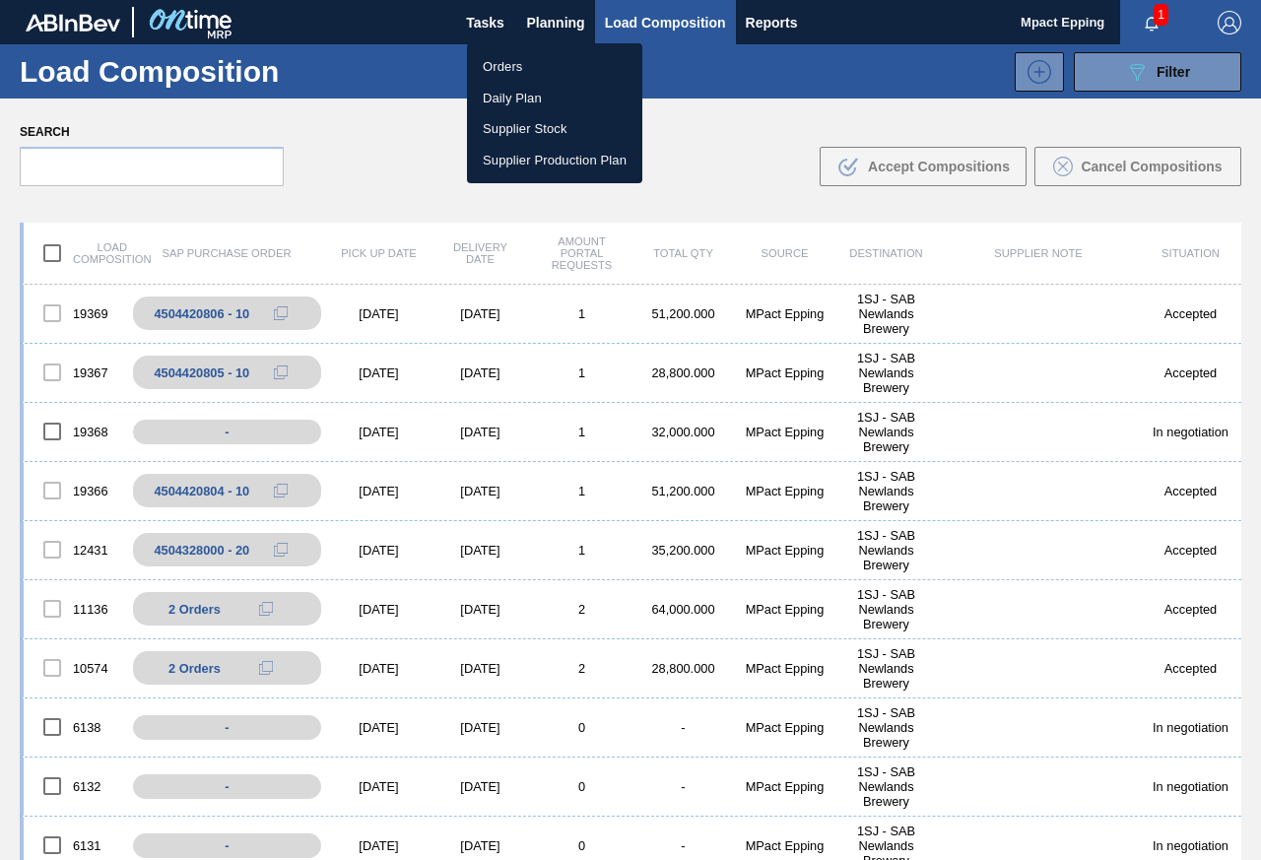
click at [520, 65] on li "Orders" at bounding box center [554, 67] width 175 height 32
